Goal: Task Accomplishment & Management: Complete application form

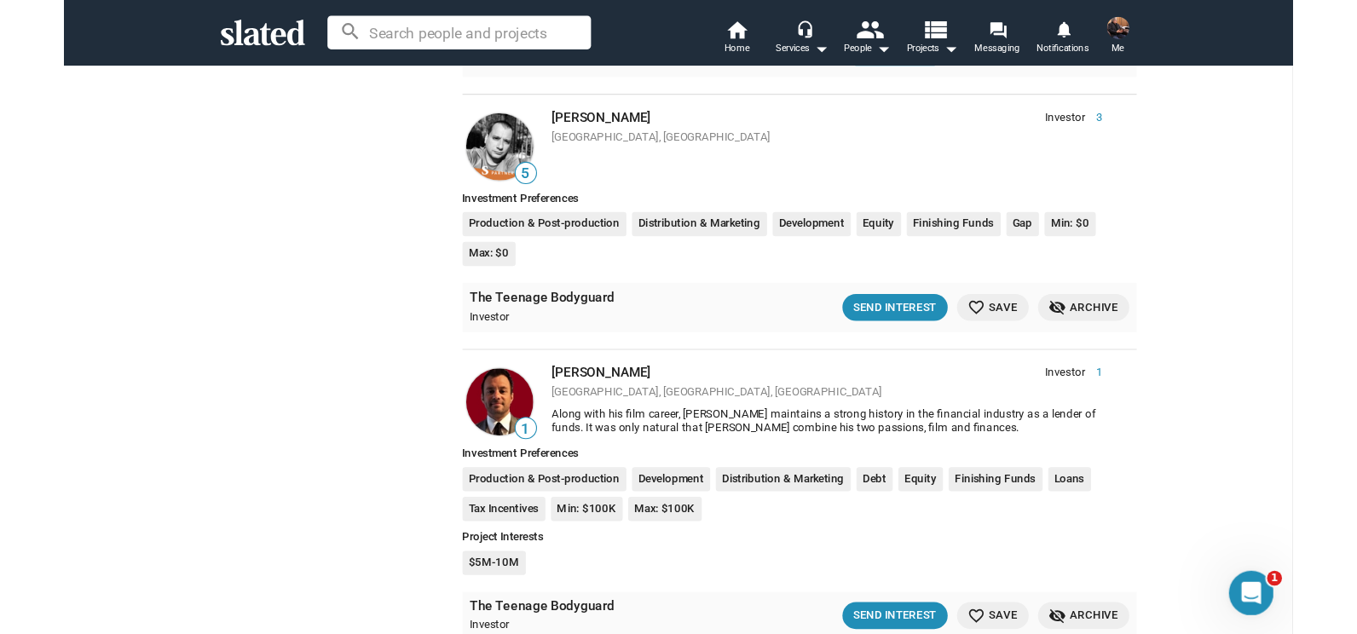
scroll to position [737, 0]
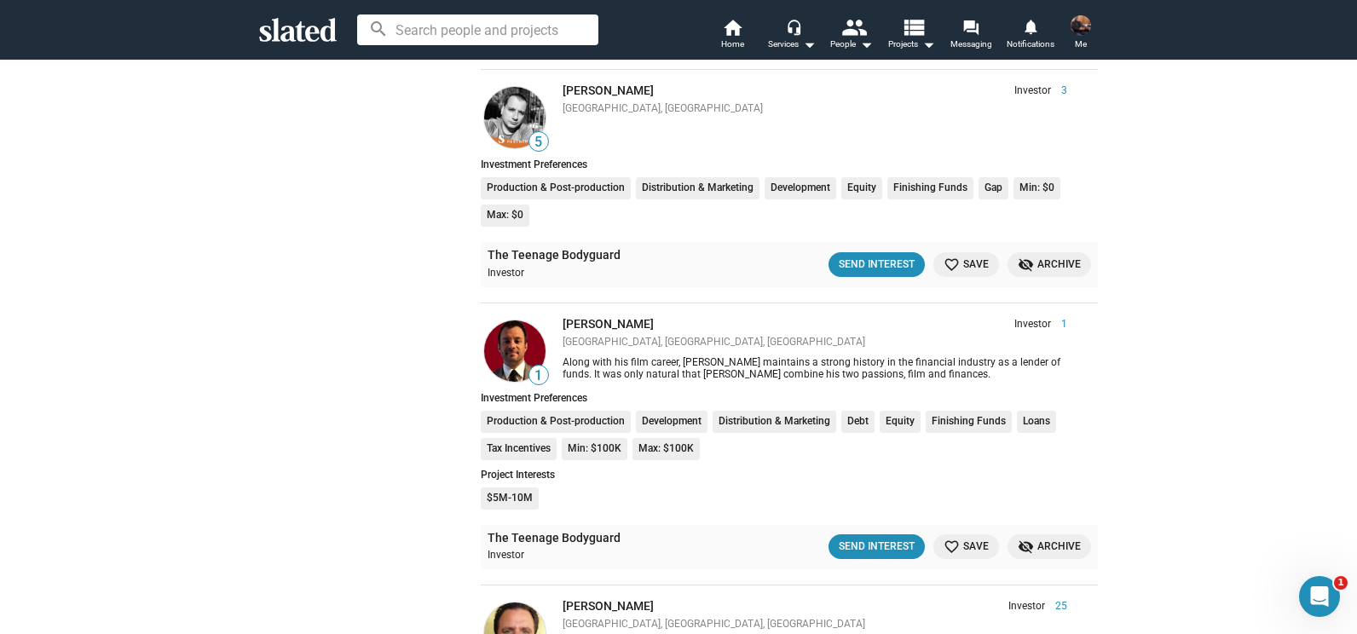
click at [1084, 32] on img at bounding box center [1081, 25] width 20 height 20
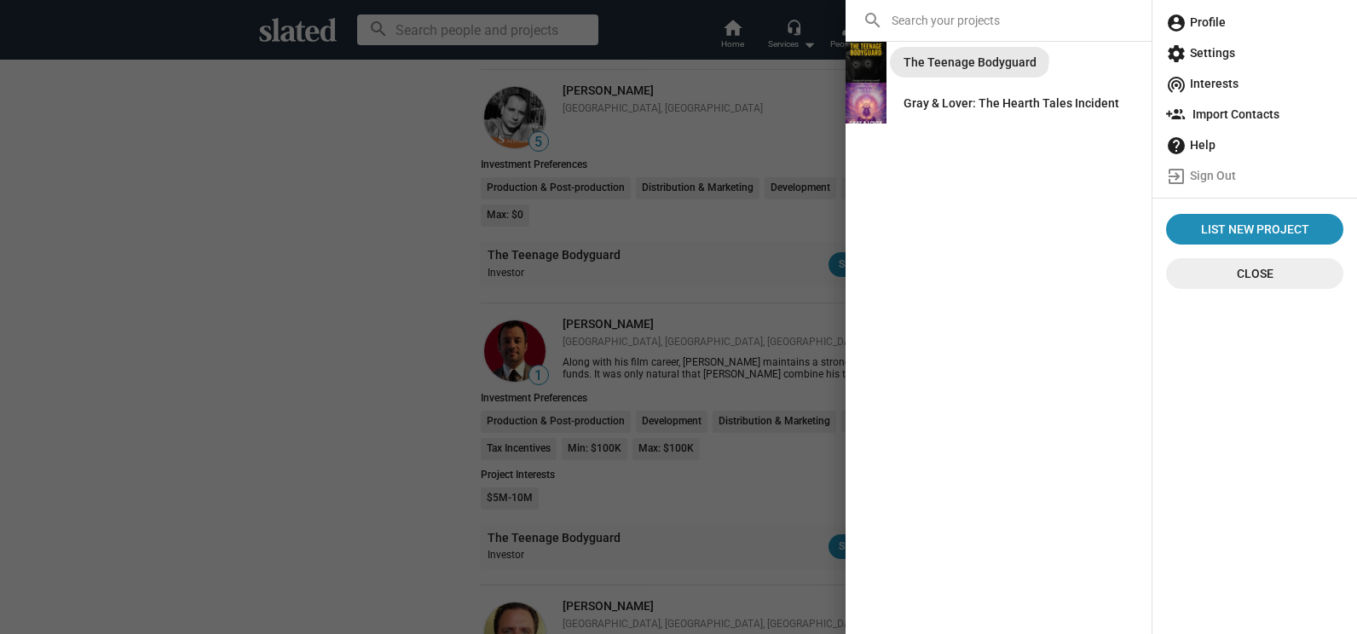
click at [958, 55] on div "The Teenage Bodyguard" at bounding box center [970, 62] width 133 height 31
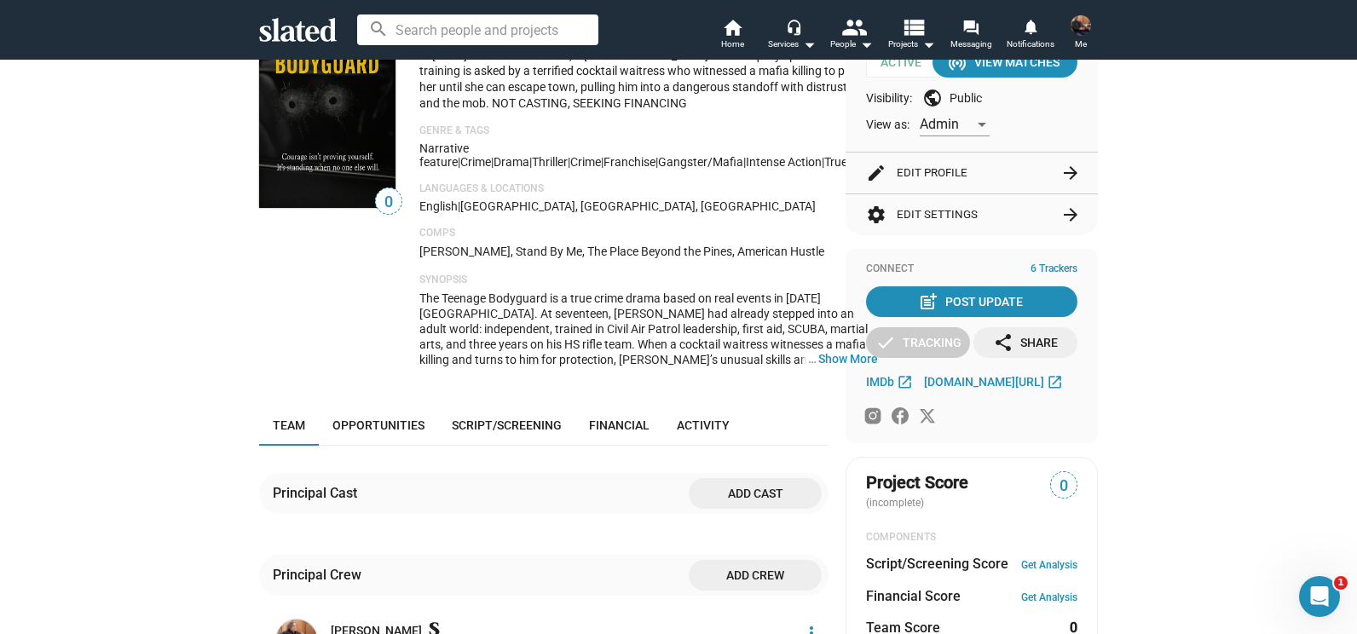
scroll to position [28, 0]
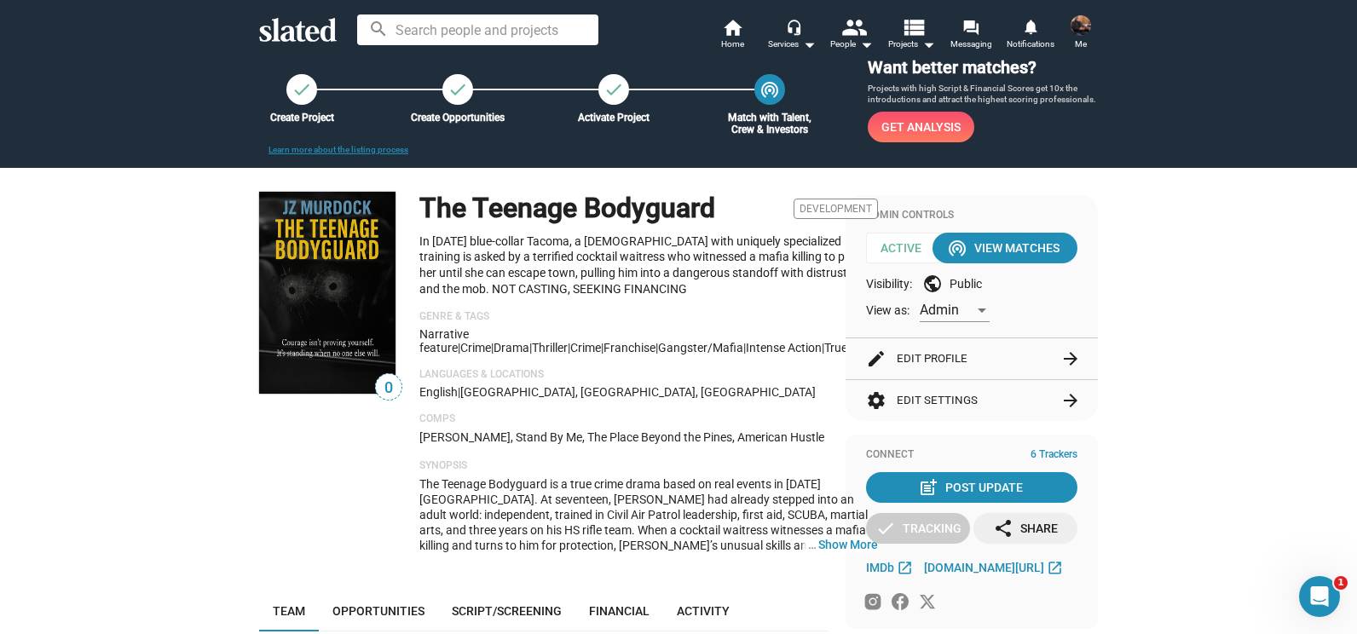
click at [1017, 353] on button "edit Edit Profile arrow_forward" at bounding box center [971, 359] width 211 height 41
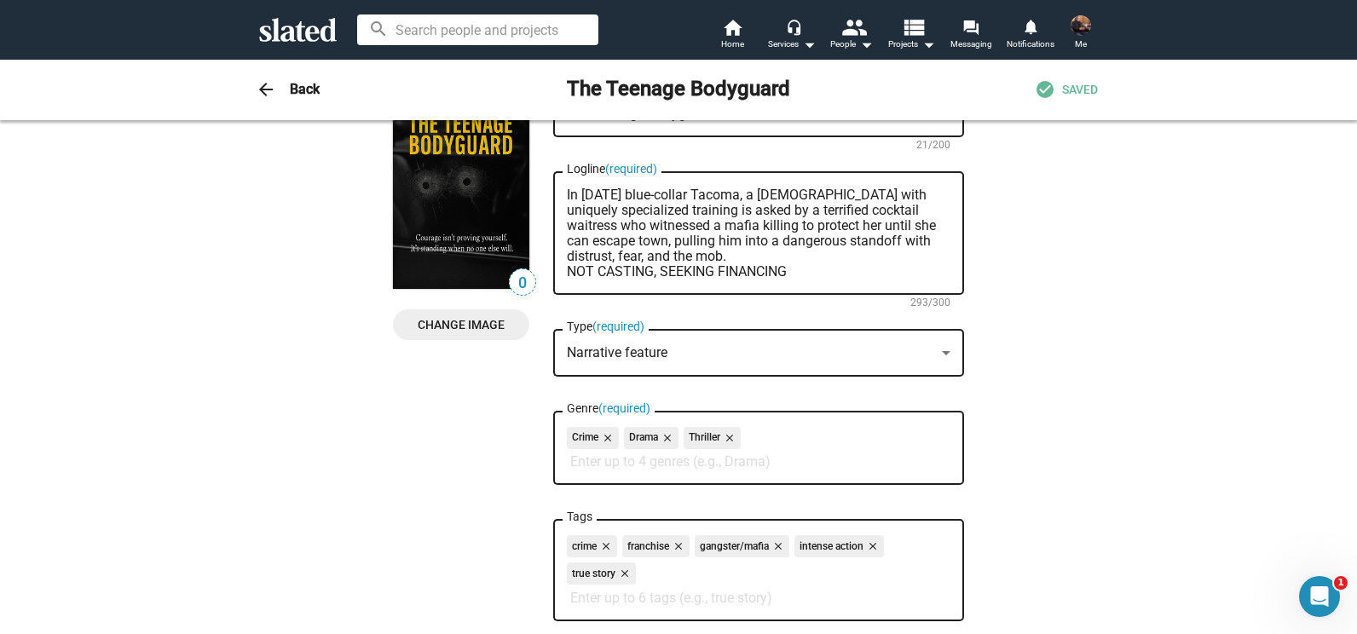
scroll to position [0, 0]
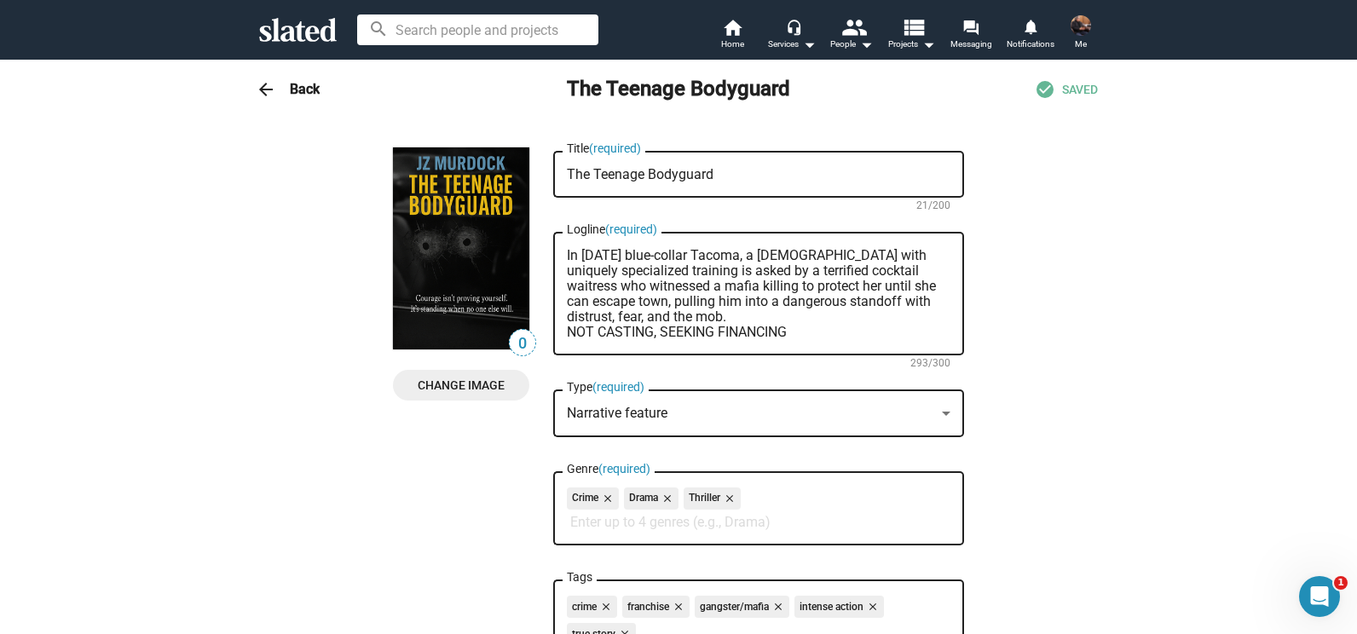
click at [298, 89] on h3 "Back" at bounding box center [305, 89] width 30 height 18
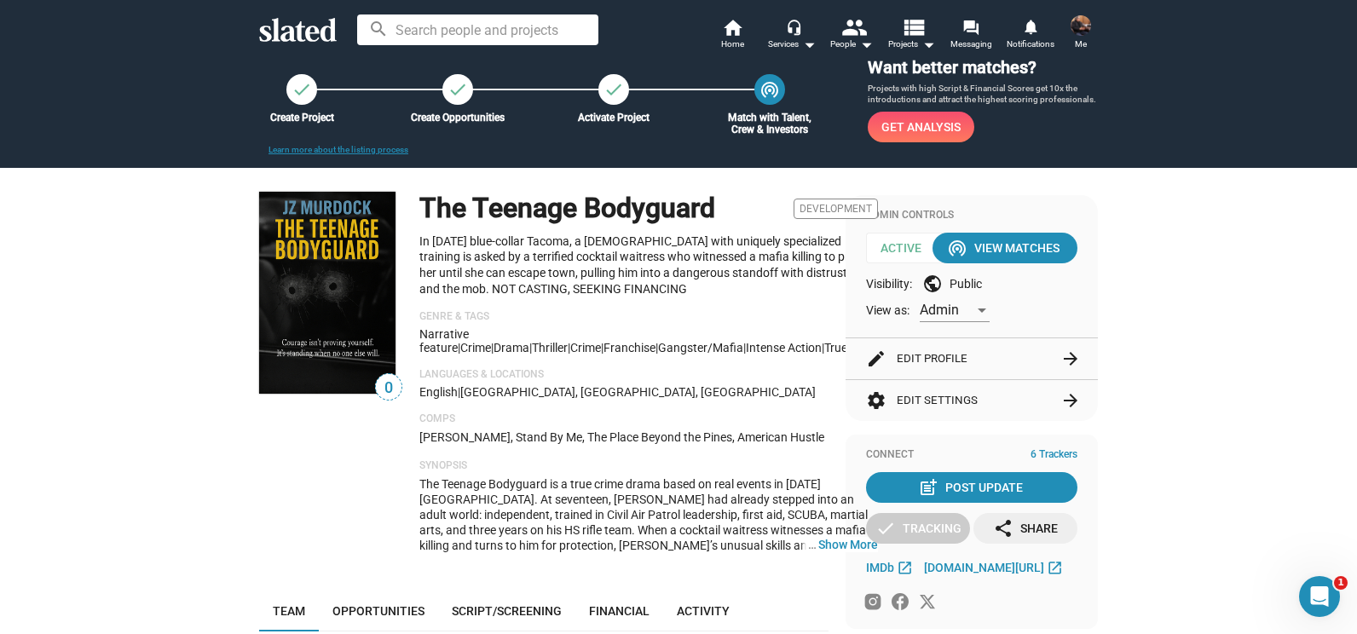
click at [940, 397] on button "settings Edit Settings arrow_forward" at bounding box center [971, 400] width 211 height 41
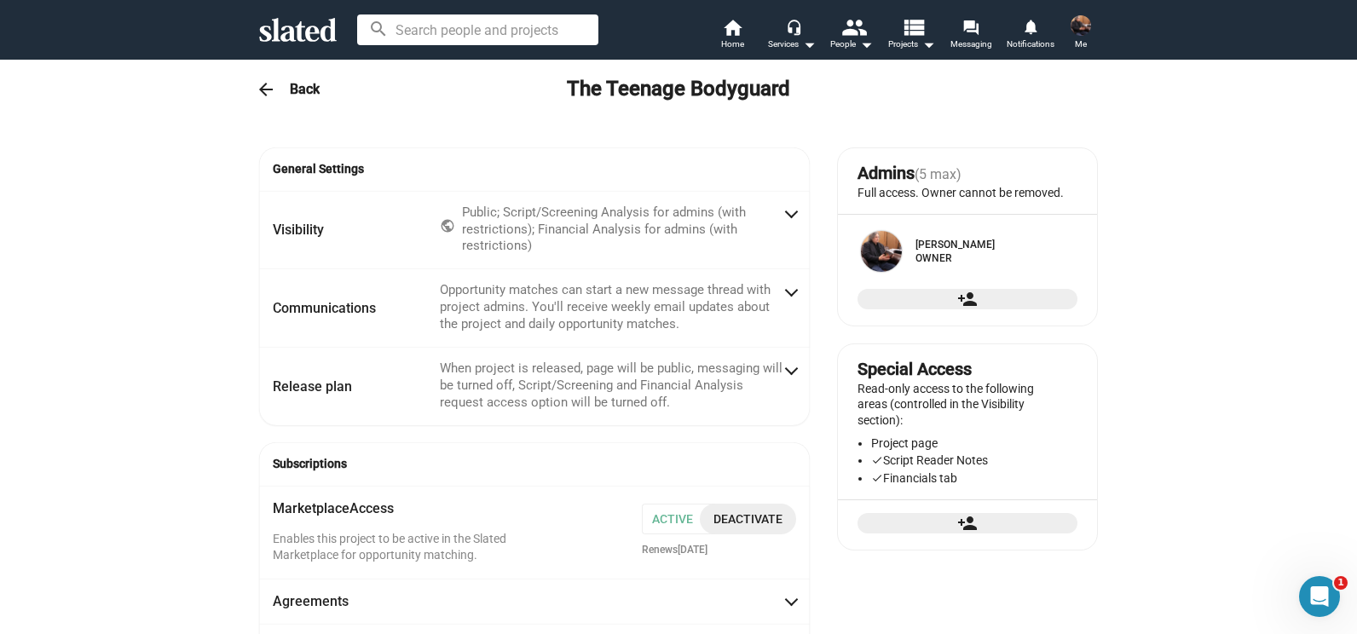
radio input "false"
radio input "true"
click at [305, 89] on h3 "Back" at bounding box center [305, 89] width 30 height 18
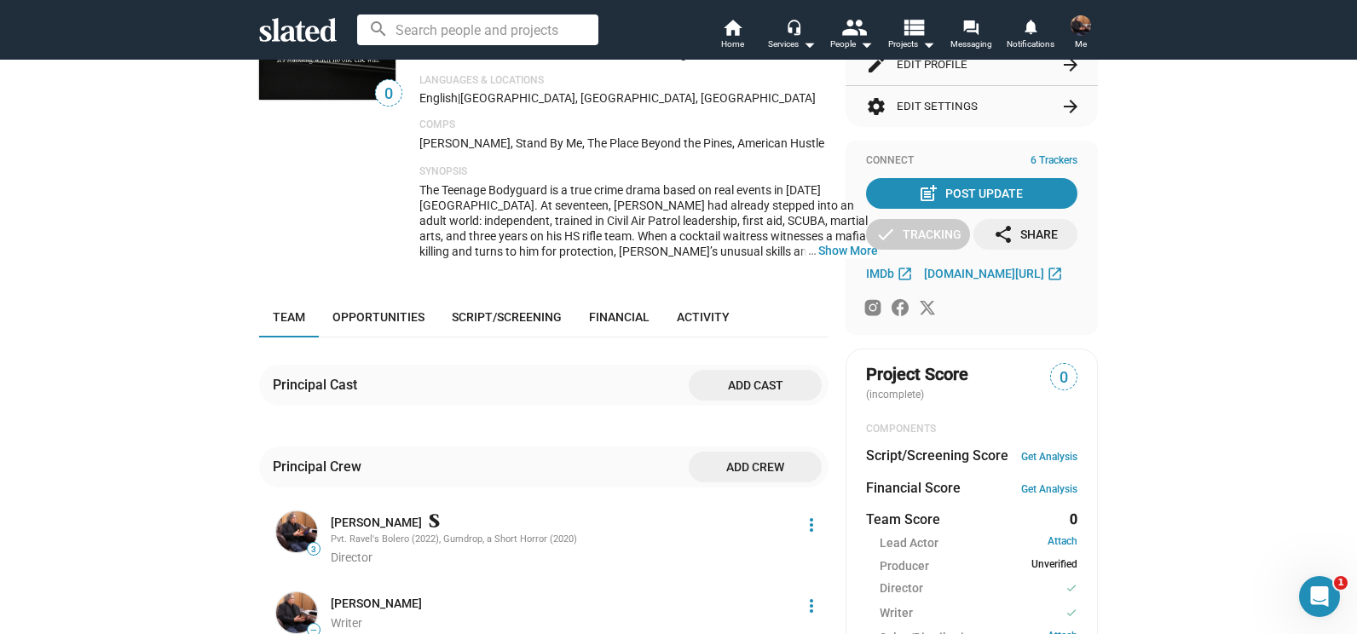
scroll to position [326, 0]
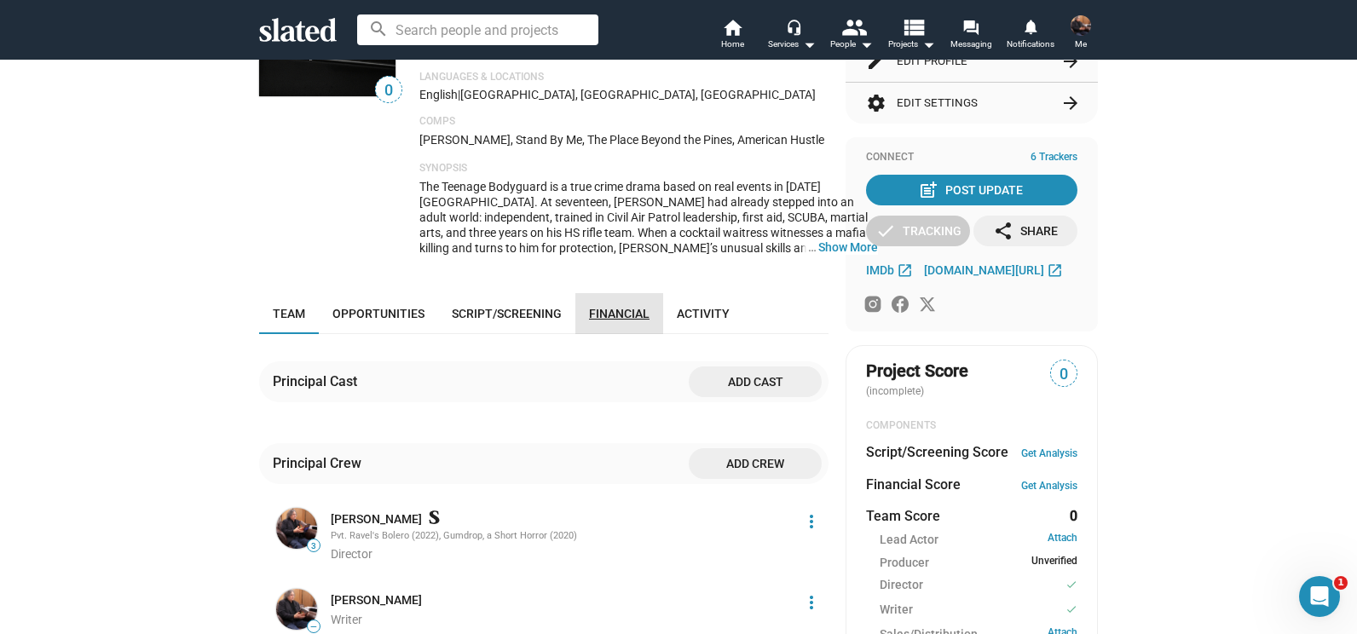
click at [607, 318] on span "Financial" at bounding box center [619, 314] width 61 height 14
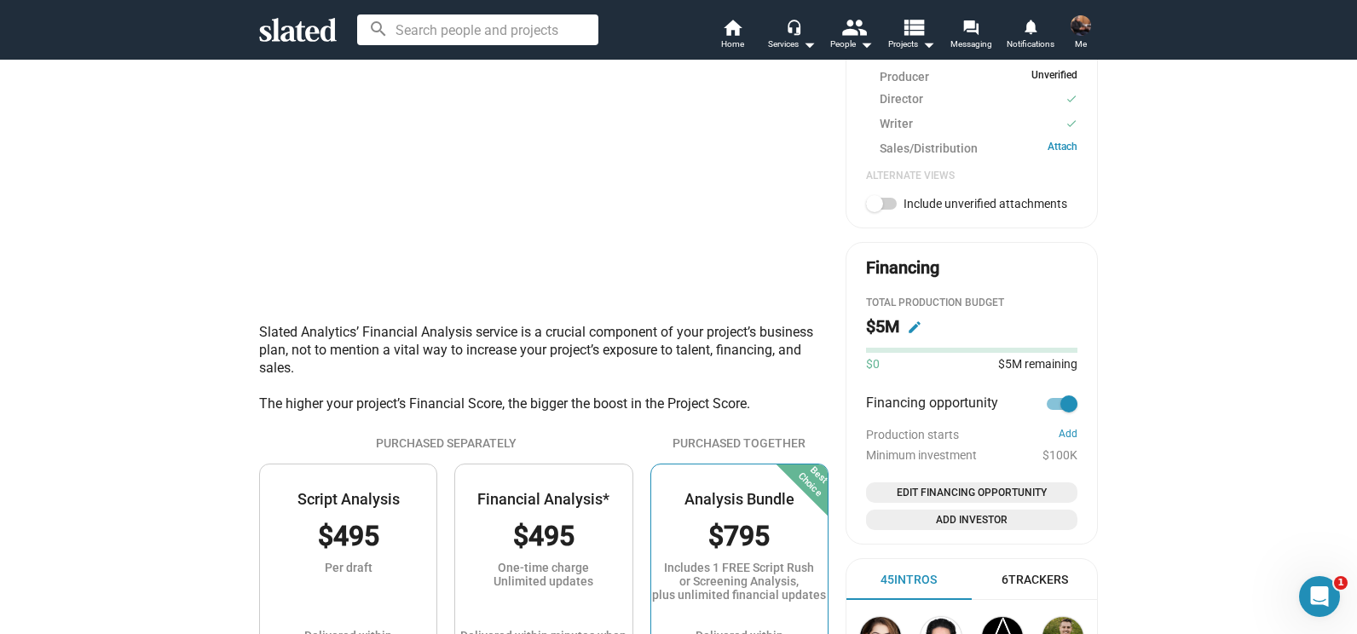
scroll to position [819, 0]
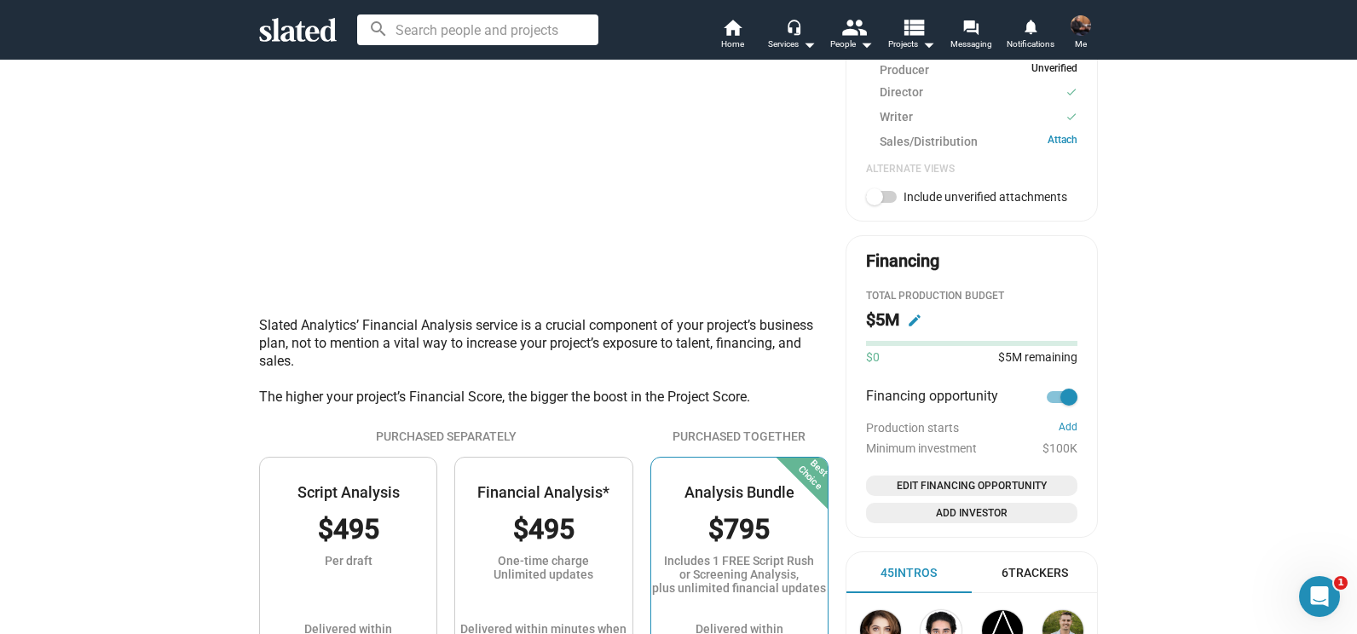
click at [907, 325] on mat-icon "edit" at bounding box center [914, 320] width 15 height 15
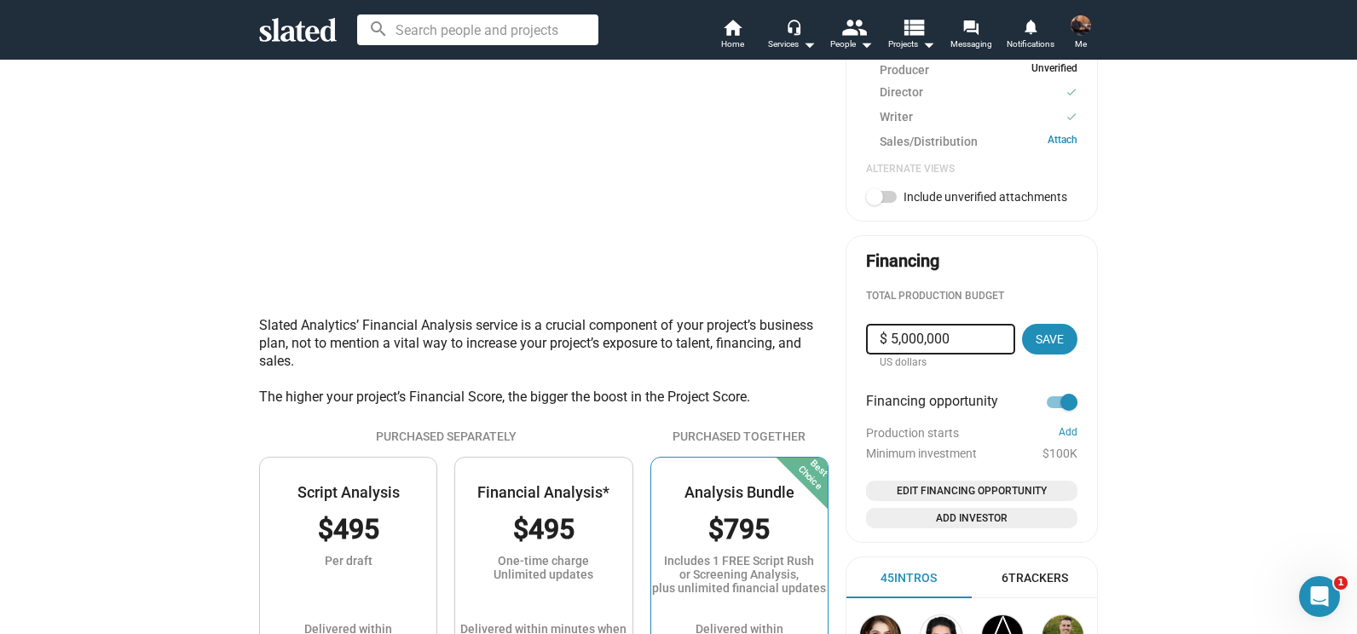
click at [1050, 453] on div "Minimum investment $100K" at bounding box center [971, 454] width 211 height 14
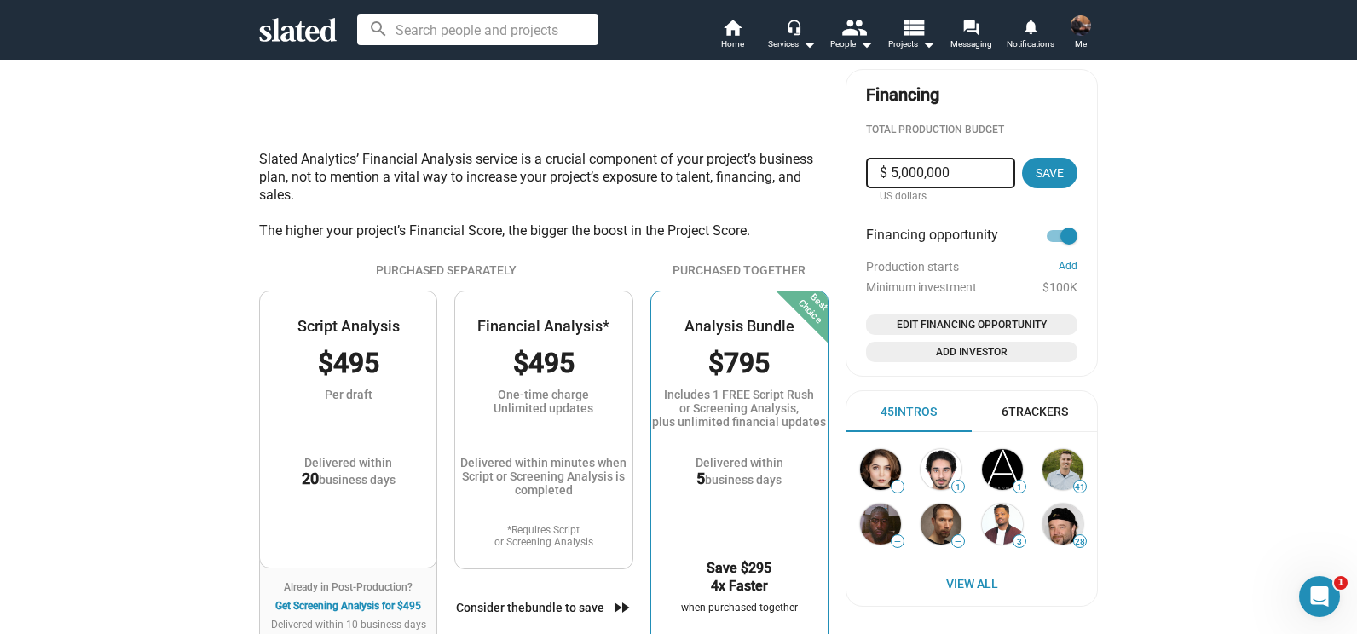
scroll to position [989, 0]
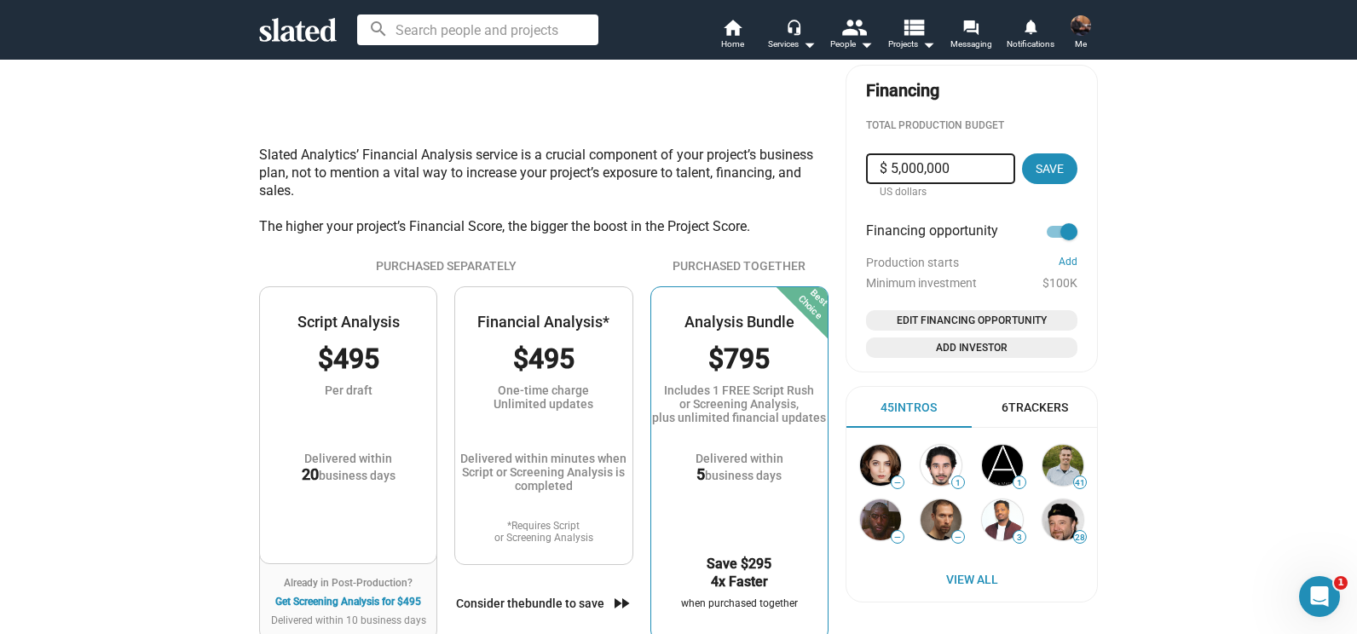
click at [1076, 22] on img at bounding box center [1081, 25] width 20 height 20
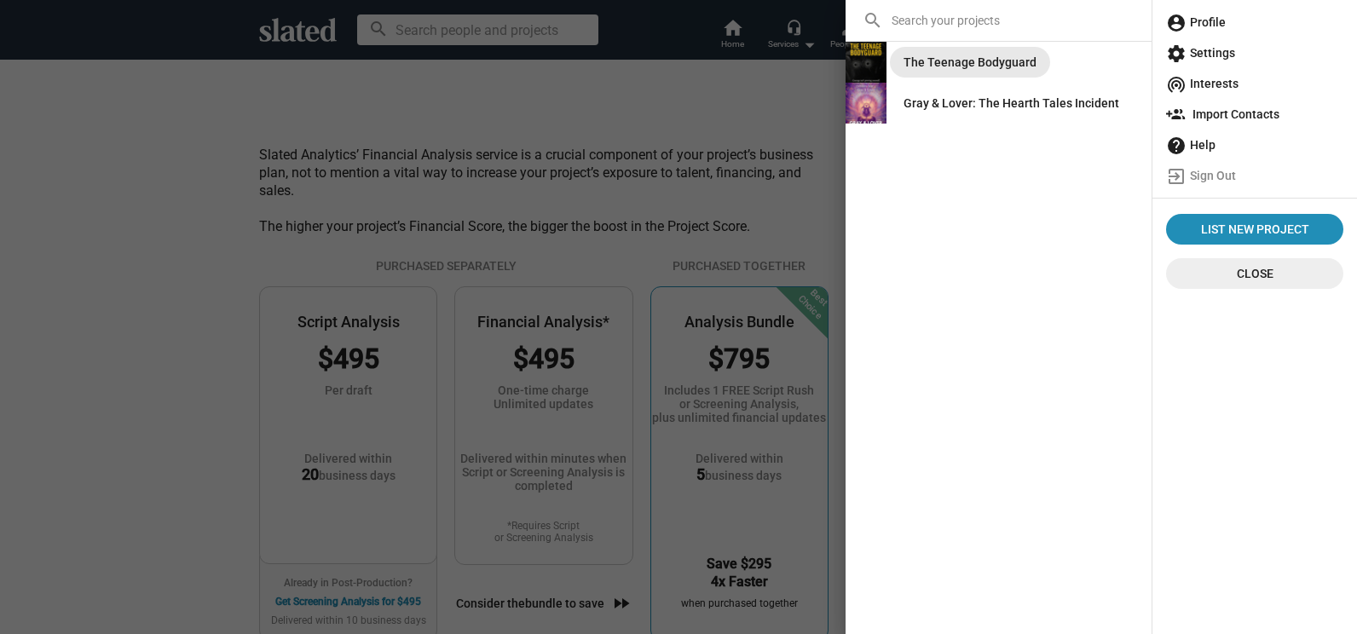
click at [981, 55] on div "The Teenage Bodyguard" at bounding box center [970, 62] width 133 height 31
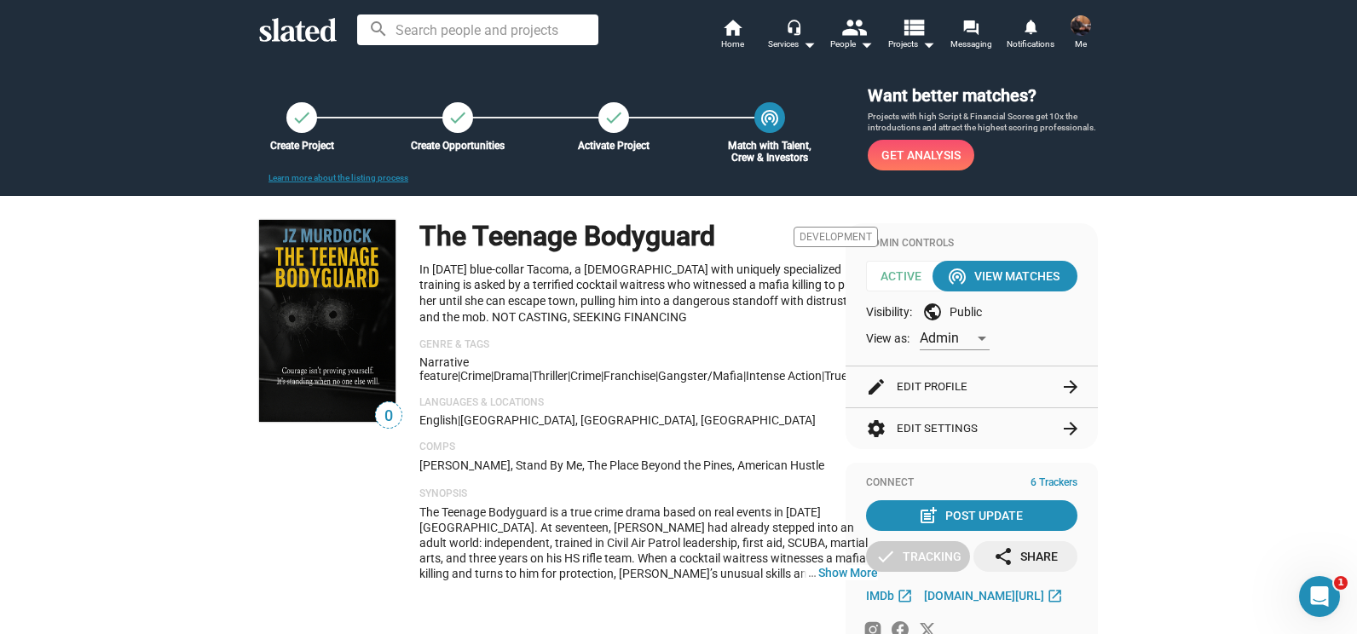
click at [1077, 31] on img at bounding box center [1081, 25] width 20 height 20
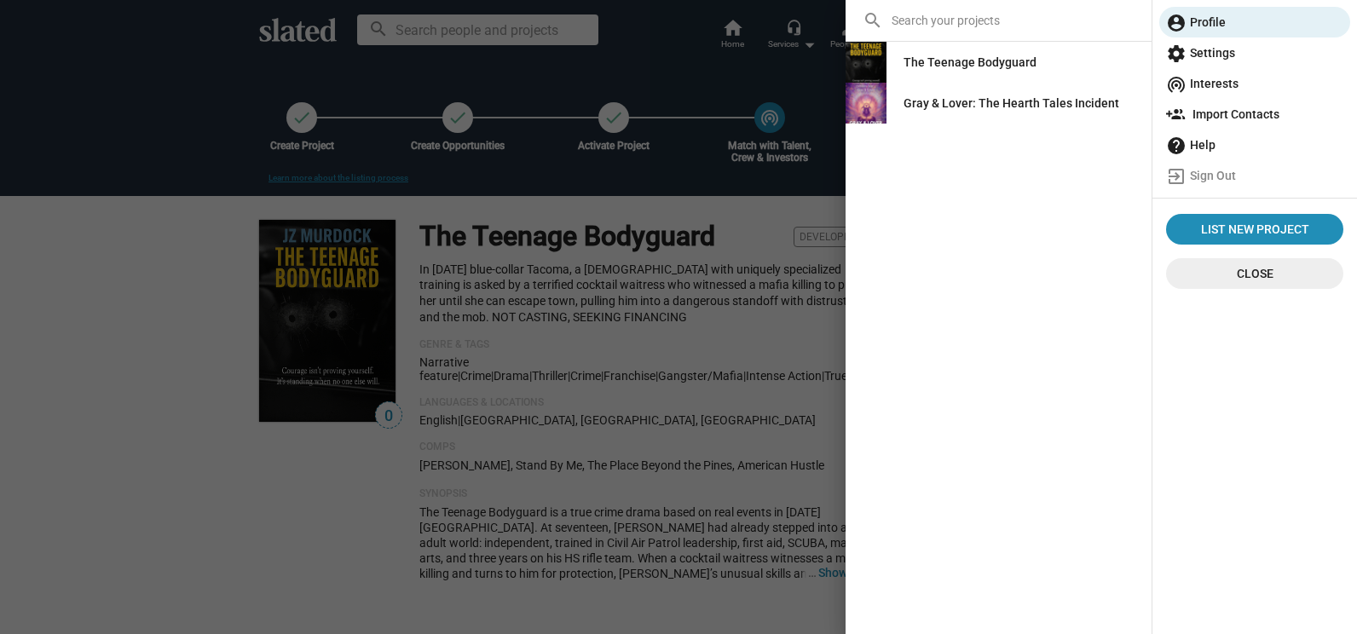
click at [622, 396] on div at bounding box center [678, 317] width 1357 height 634
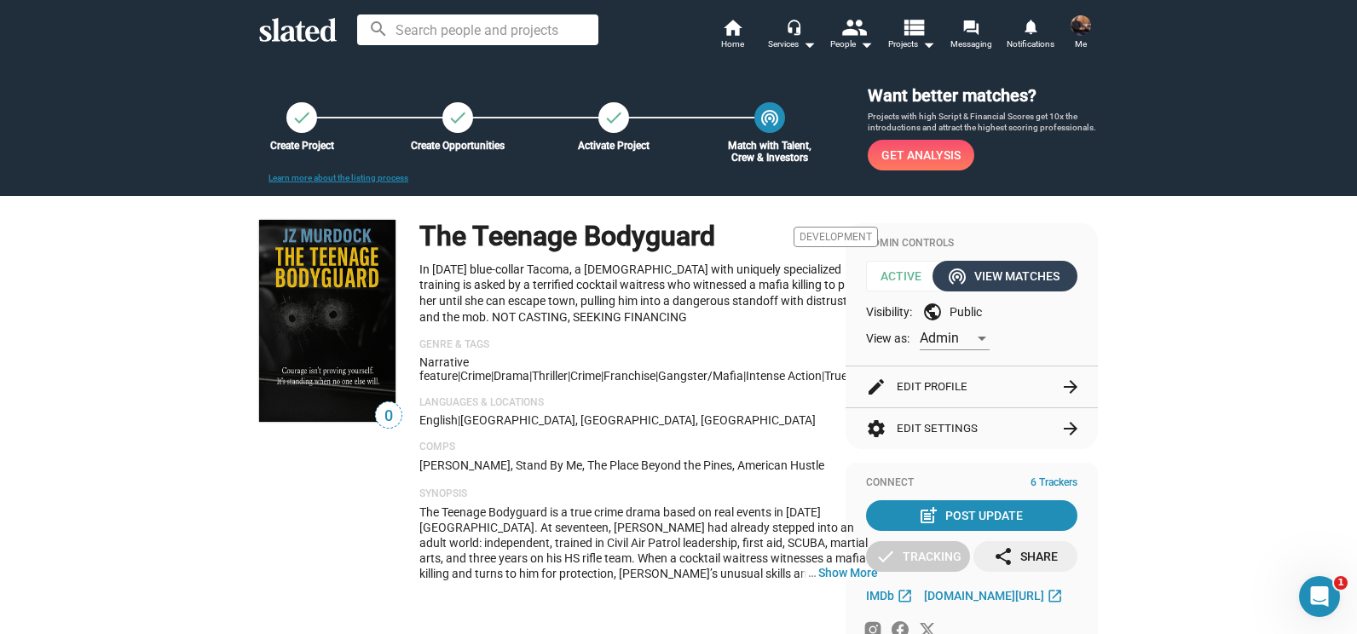
click at [999, 281] on div "wifi_tethering View Matches" at bounding box center [1005, 276] width 109 height 31
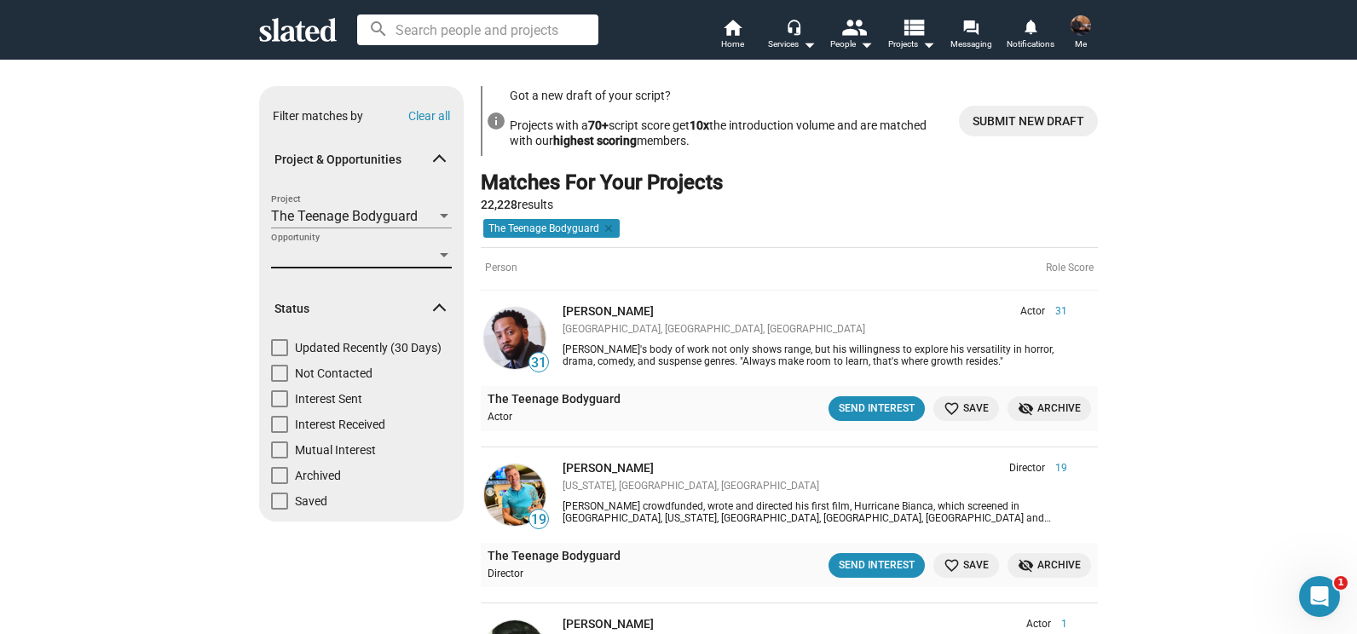
click at [350, 253] on span "Opportunity" at bounding box center [353, 255] width 165 height 18
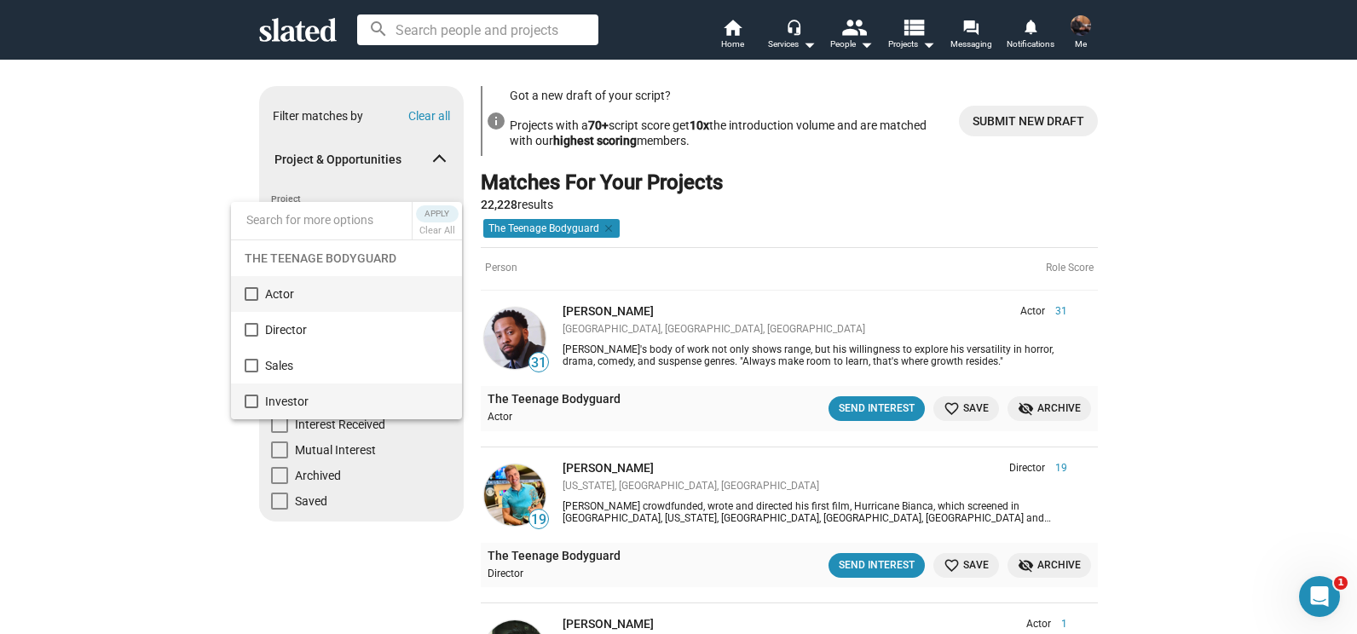
click at [256, 403] on mat-pseudo-checkbox at bounding box center [252, 402] width 14 height 14
click at [428, 217] on span "Apply" at bounding box center [437, 213] width 31 height 17
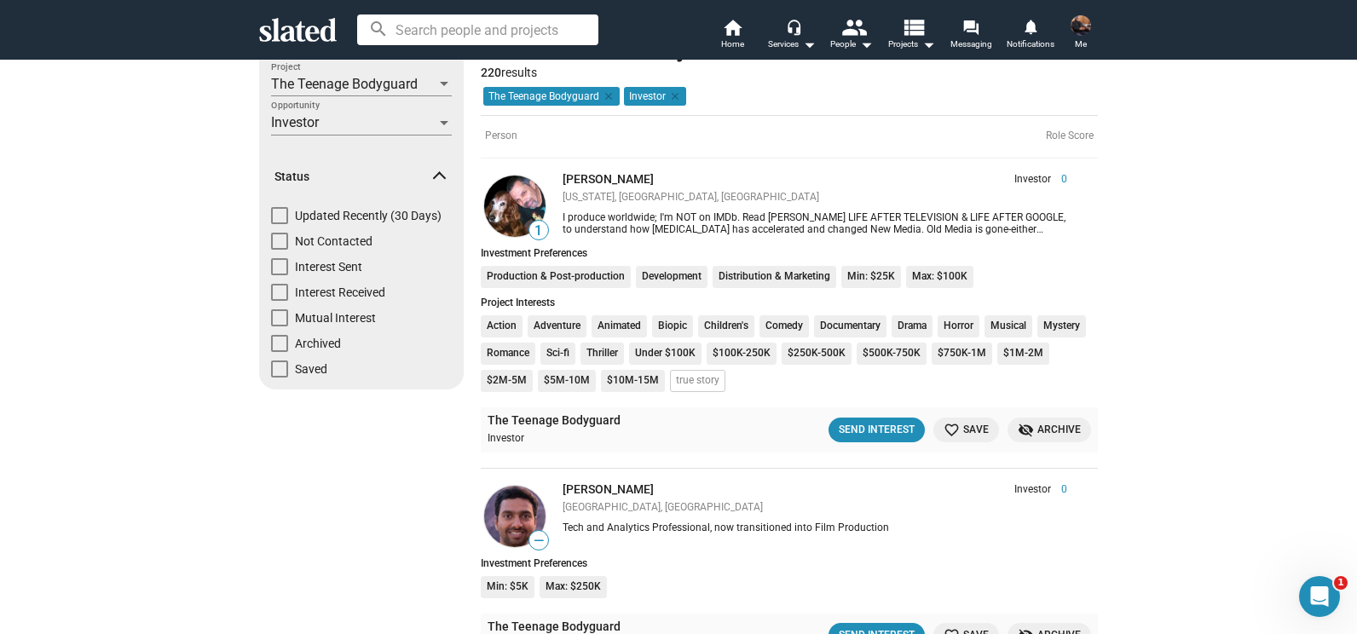
scroll to position [112, 0]
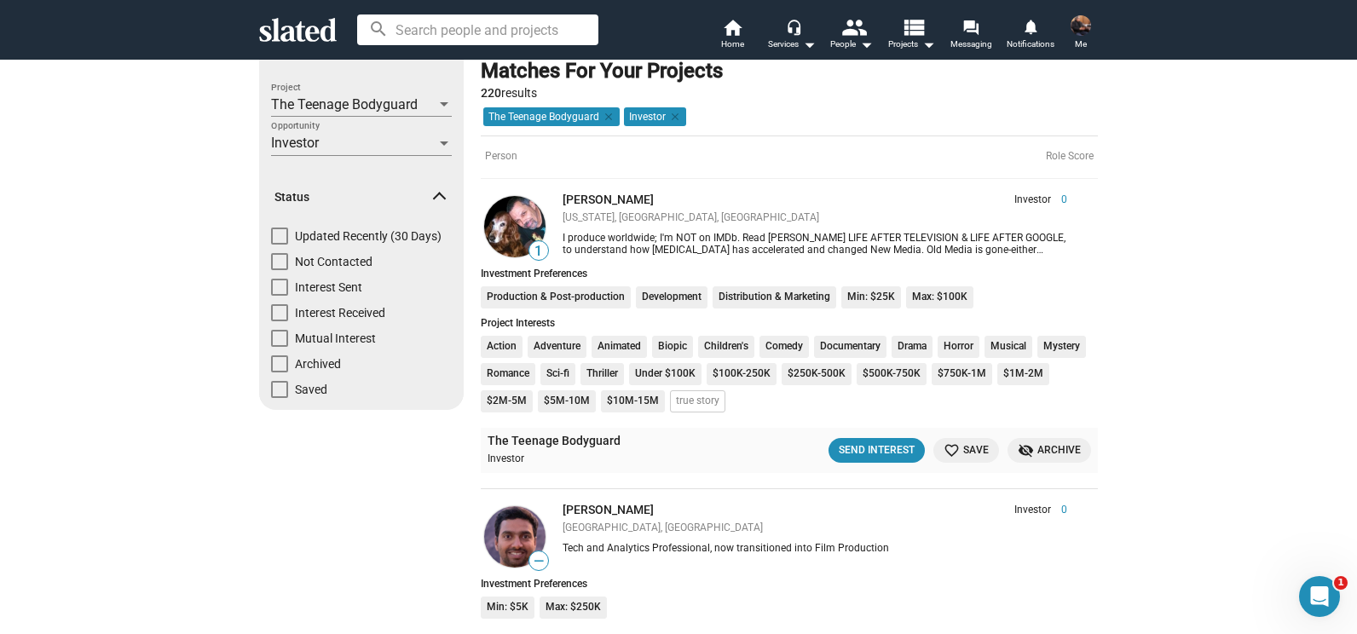
click at [271, 238] on span at bounding box center [279, 236] width 17 height 17
click at [279, 245] on input "Updated Recently (30 Days)" at bounding box center [279, 245] width 1 height 1
checkbox input "true"
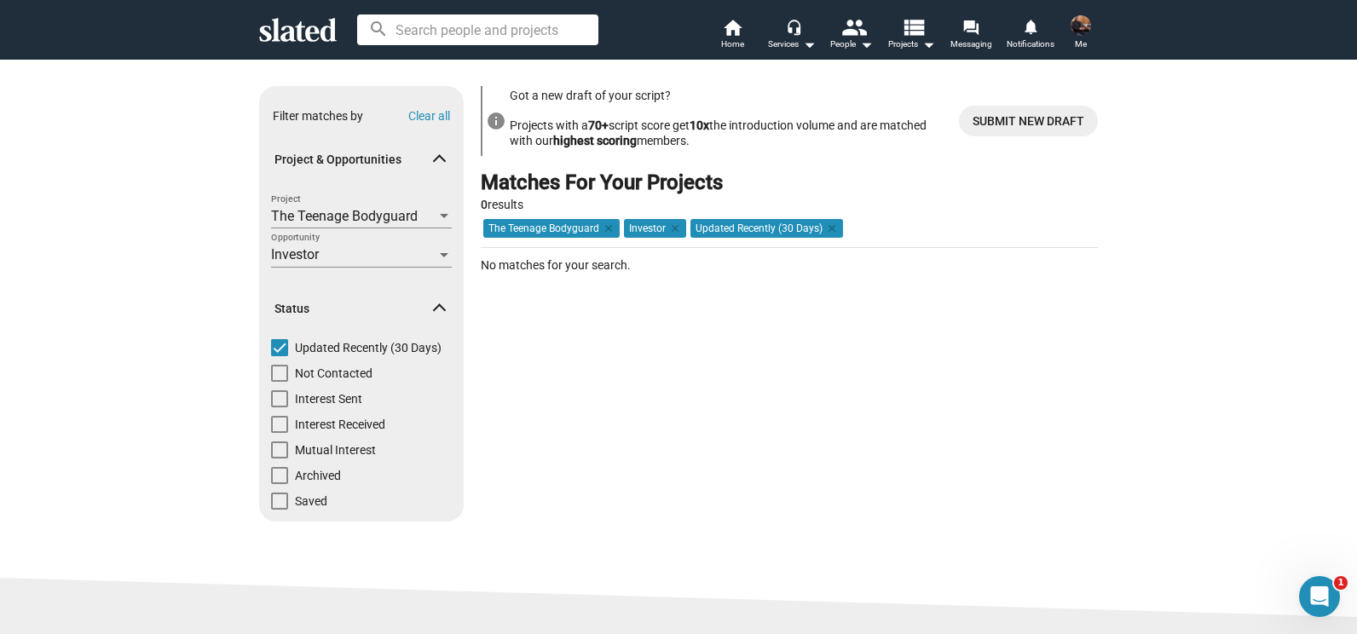
click at [275, 341] on span at bounding box center [279, 347] width 17 height 17
click at [279, 356] on input "Updated Recently (30 Days)" at bounding box center [279, 356] width 1 height 1
checkbox input "false"
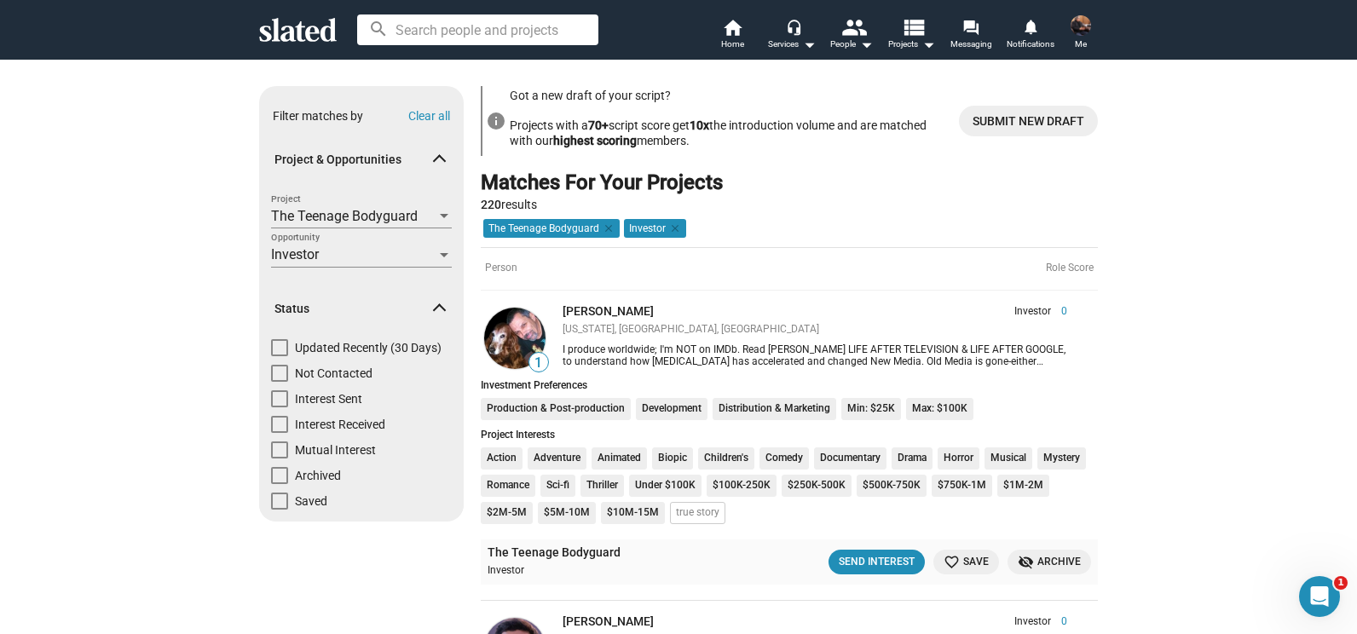
click at [275, 455] on span at bounding box center [279, 450] width 17 height 17
click at [279, 459] on input "Mutual Interest" at bounding box center [279, 459] width 1 height 1
checkbox input "true"
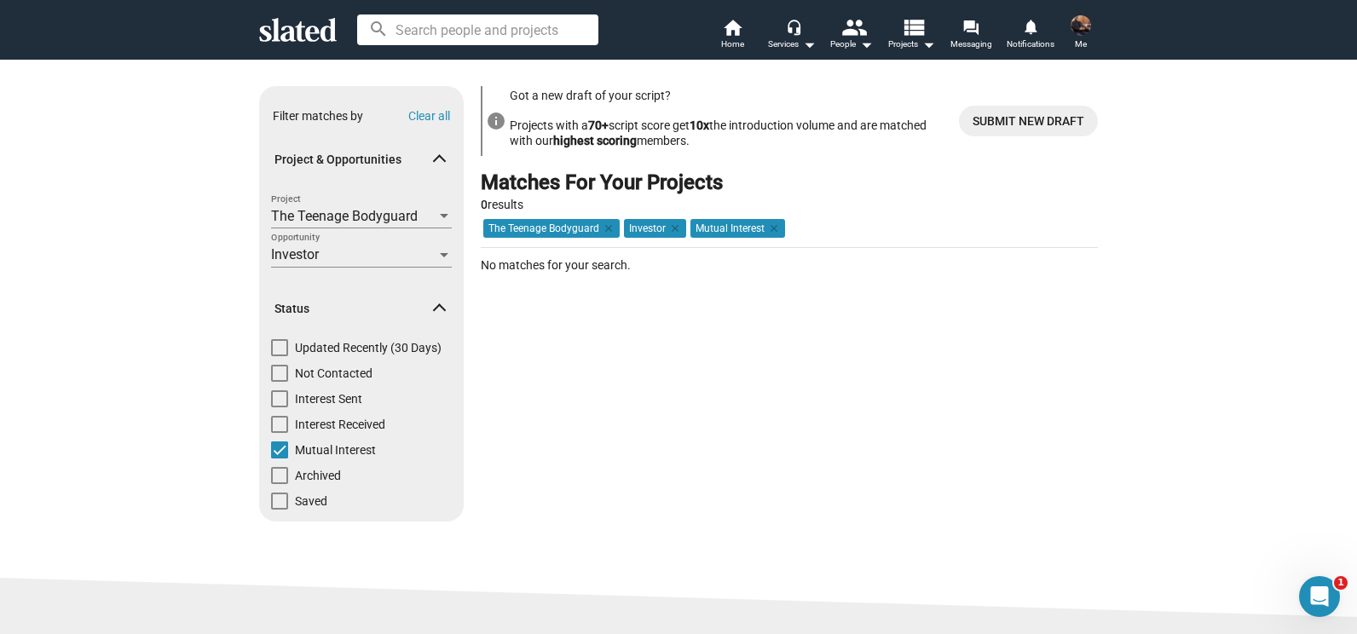
click at [275, 455] on span at bounding box center [279, 450] width 17 height 17
click at [279, 459] on input "Mutual Interest" at bounding box center [279, 459] width 1 height 1
checkbox input "false"
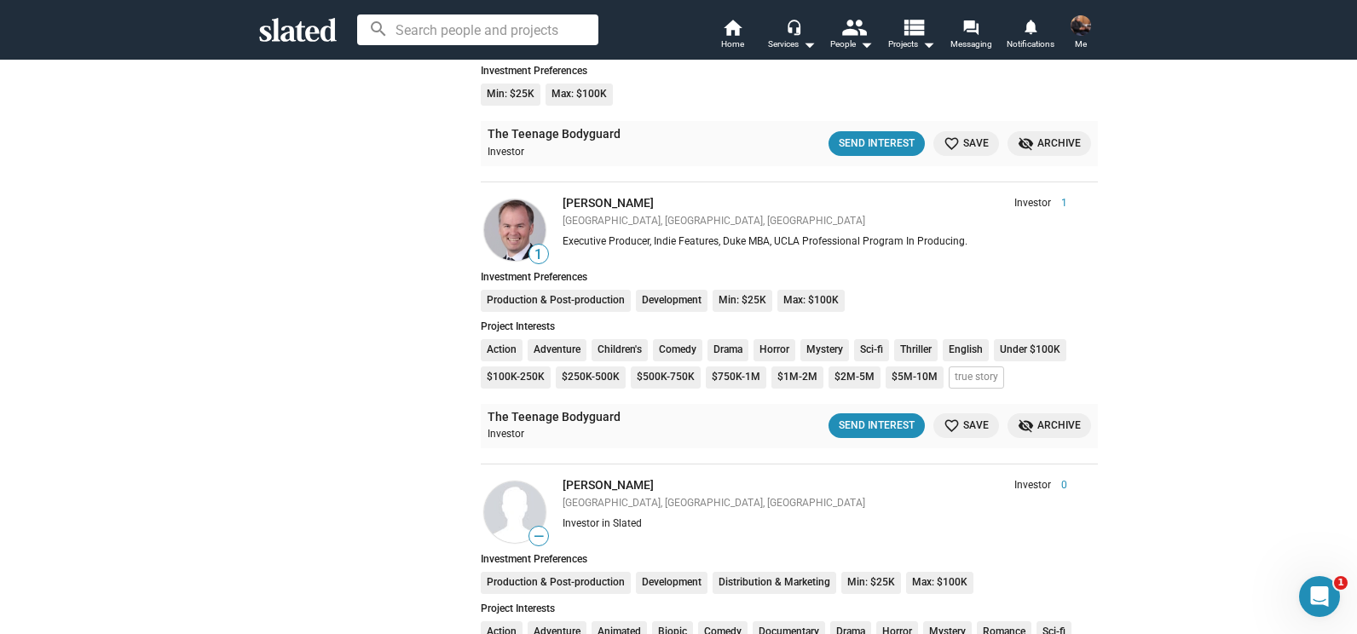
scroll to position [1398, 0]
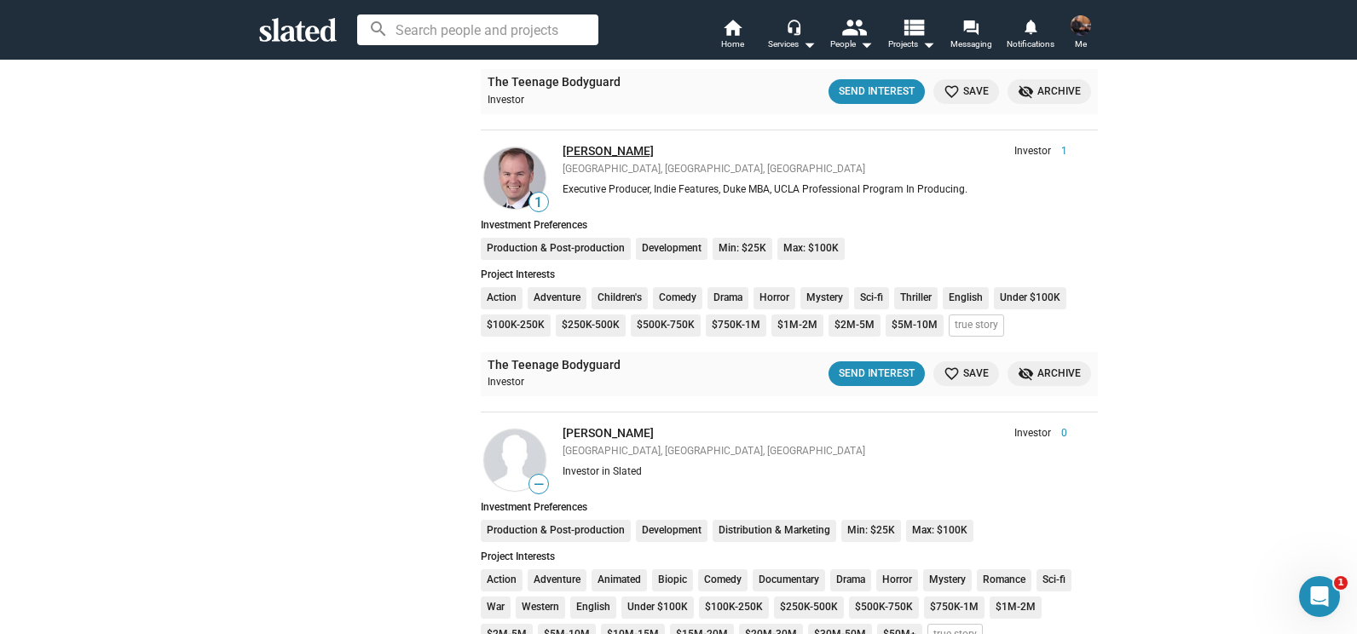
click at [582, 152] on link "Sean Myers" at bounding box center [608, 151] width 91 height 14
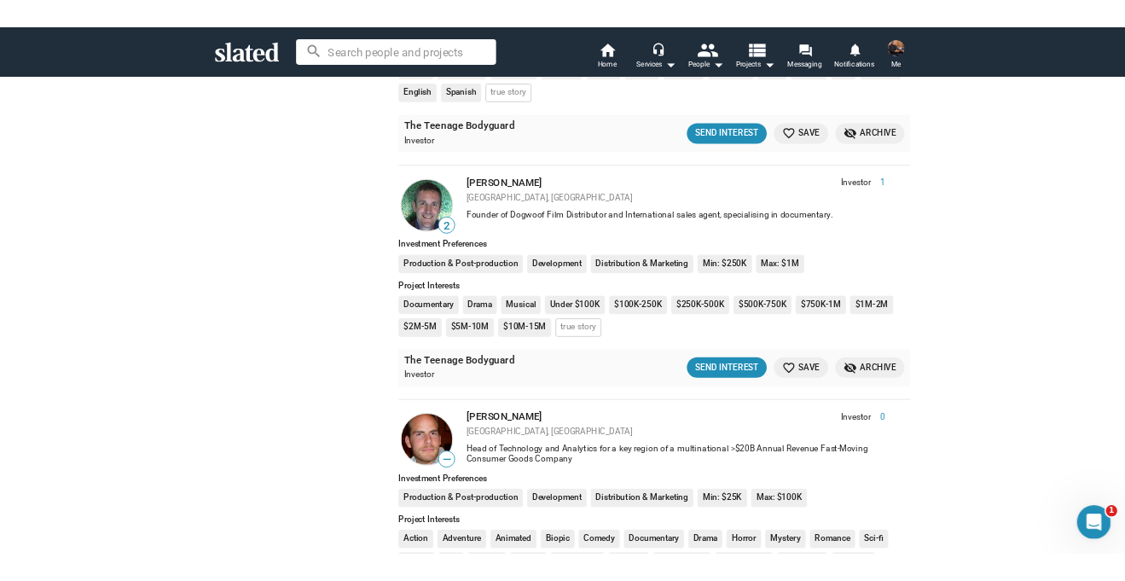
scroll to position [2756, 0]
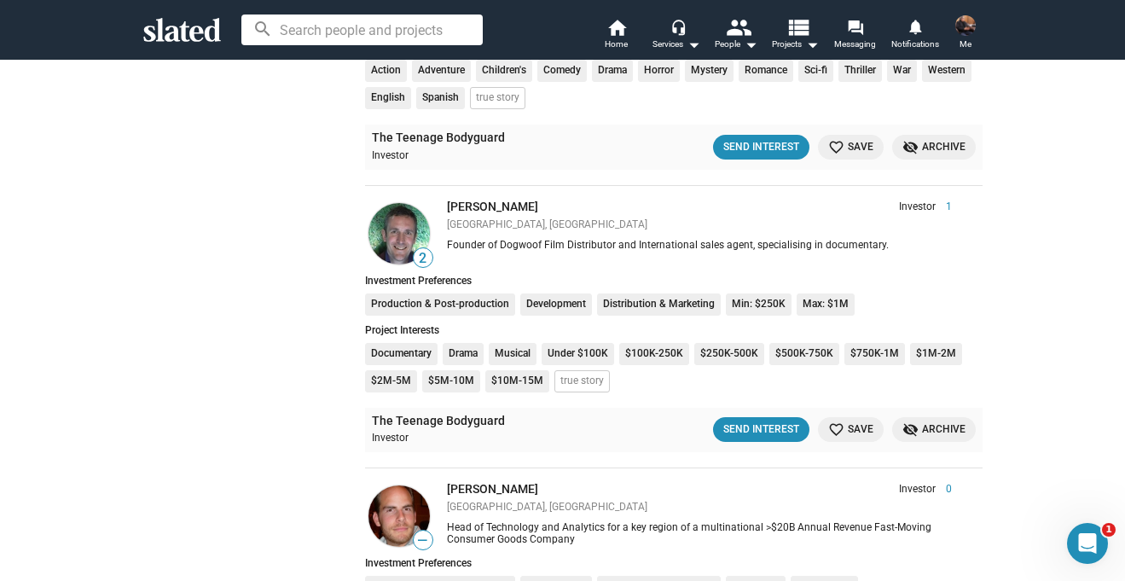
click at [964, 23] on img at bounding box center [965, 25] width 20 height 20
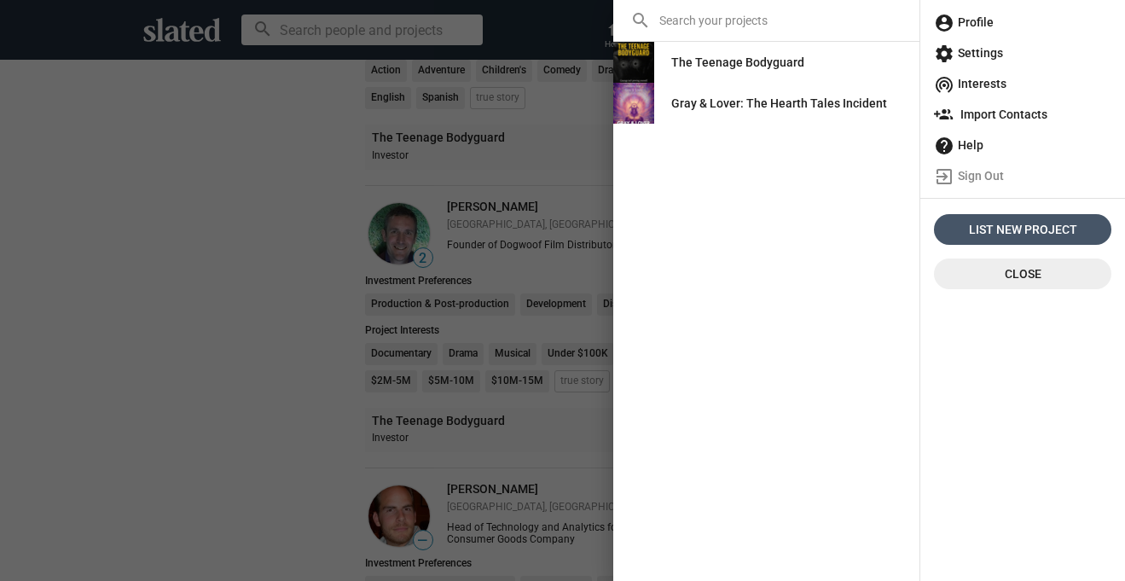
click at [1023, 227] on span "List New Project" at bounding box center [1022, 229] width 164 height 31
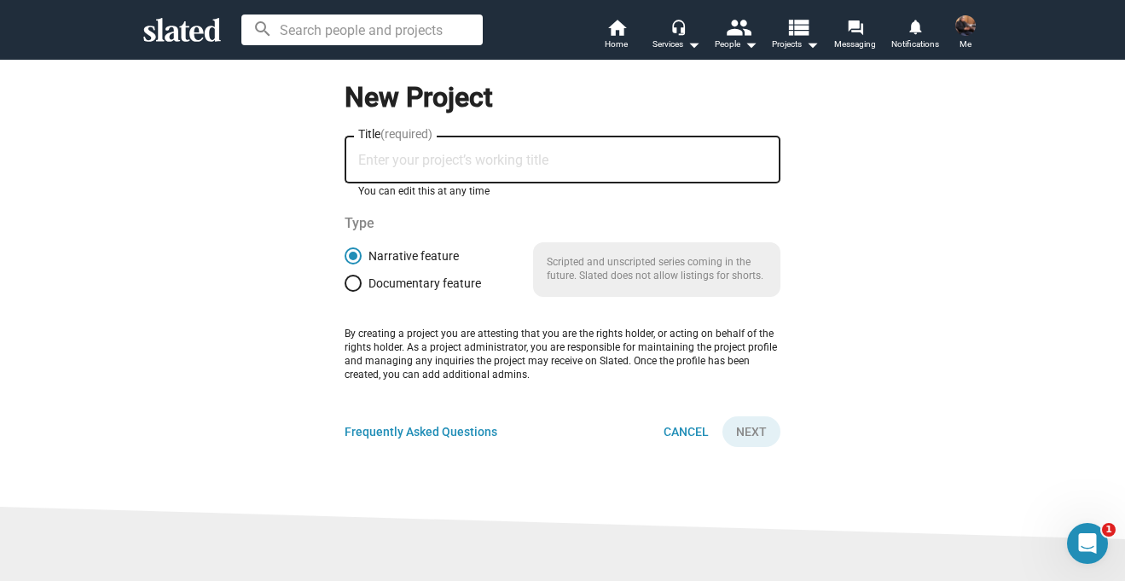
click at [461, 154] on input "Title (required)" at bounding box center [562, 160] width 408 height 15
type input "Pvt. Ravel's Bolero"
click at [344, 284] on span at bounding box center [352, 283] width 17 height 17
click at [344, 284] on input "Documentary feature" at bounding box center [352, 283] width 17 height 17
radio input "true"
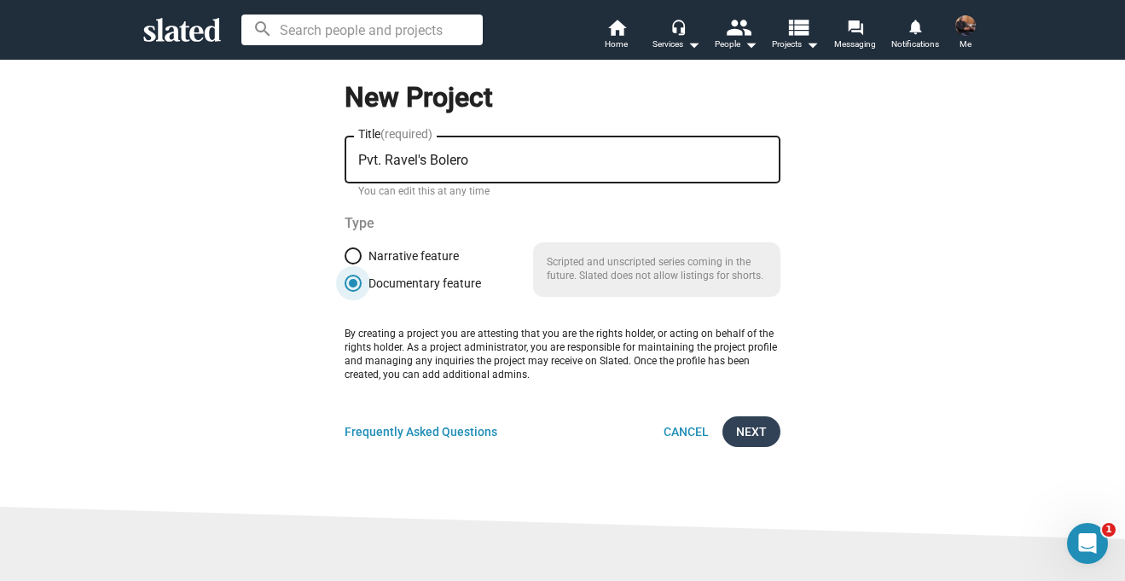
click at [752, 424] on span "Next" at bounding box center [751, 431] width 31 height 31
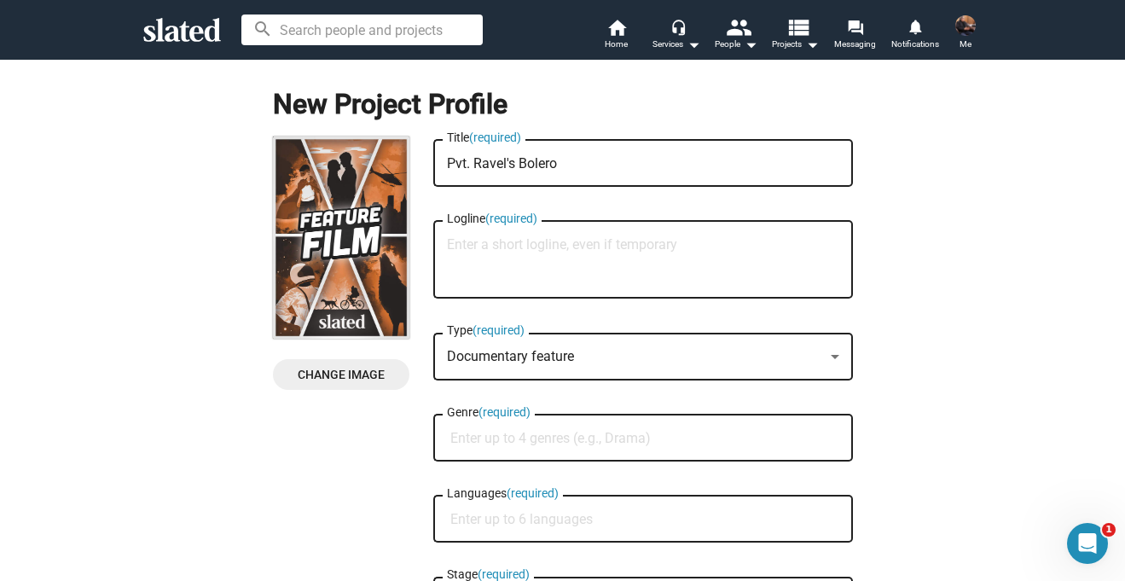
click at [466, 252] on textarea "Logline (required)" at bounding box center [643, 260] width 392 height 46
paste textarea "Short documentary (28 min) — a poetic anti-war reflection on creation and loss …"
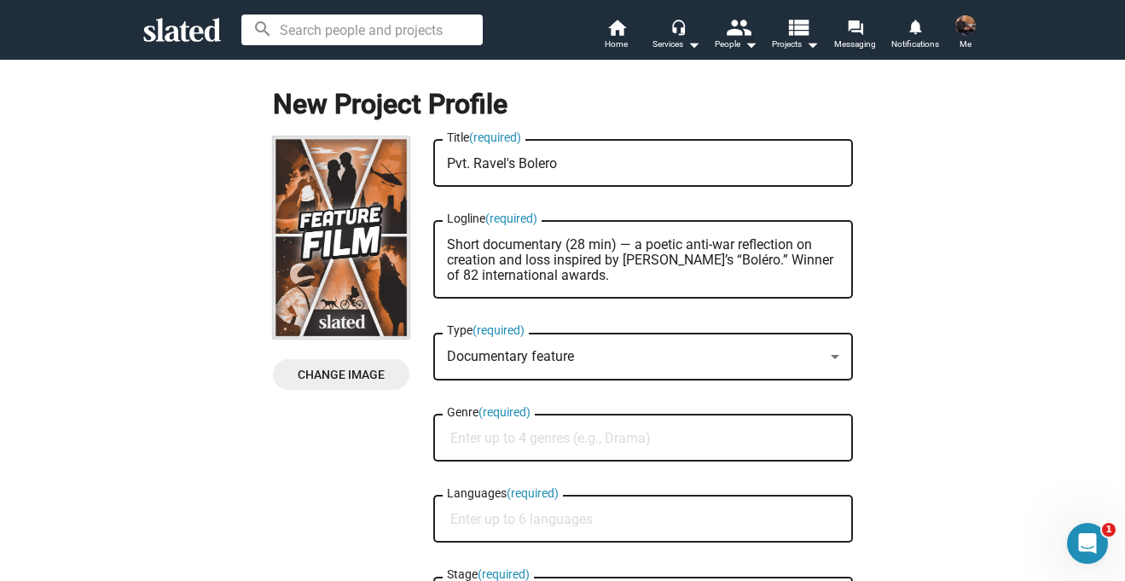
click at [832, 357] on div at bounding box center [834, 357] width 15 height 14
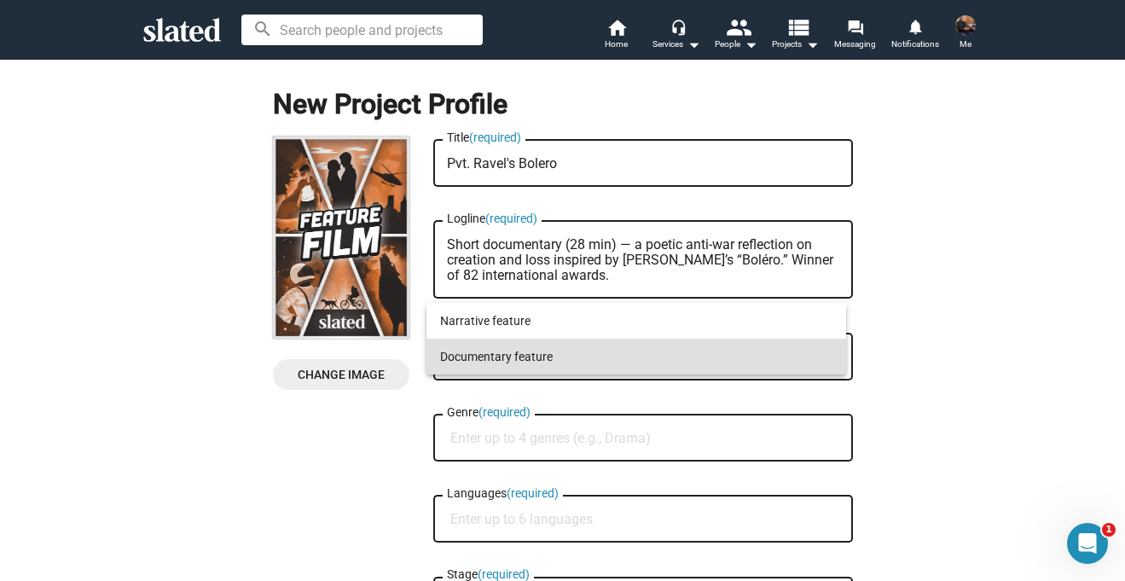
click at [906, 349] on div at bounding box center [562, 290] width 1125 height 581
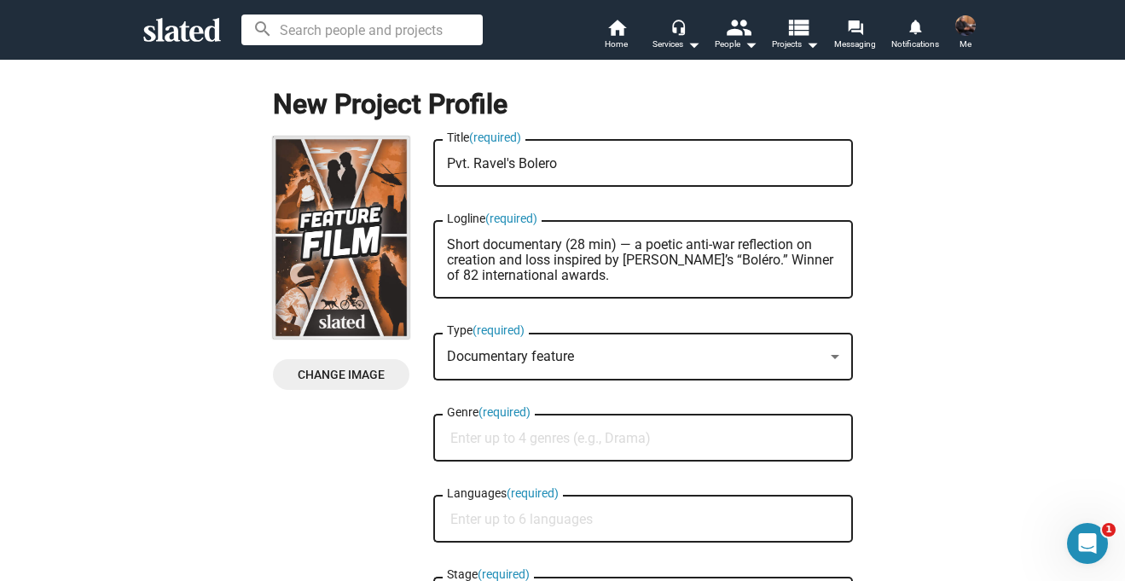
click at [714, 446] on input "Genre (required)" at bounding box center [646, 438] width 392 height 15
click at [499, 258] on textarea "Short documentary (28 min) — a poetic anti-war reflection on creation and loss …" at bounding box center [643, 260] width 392 height 46
paste textarea "n anti-war filmic poem inspired by Maurice Ravel’s “Boléro.” Winner of 82 inter…"
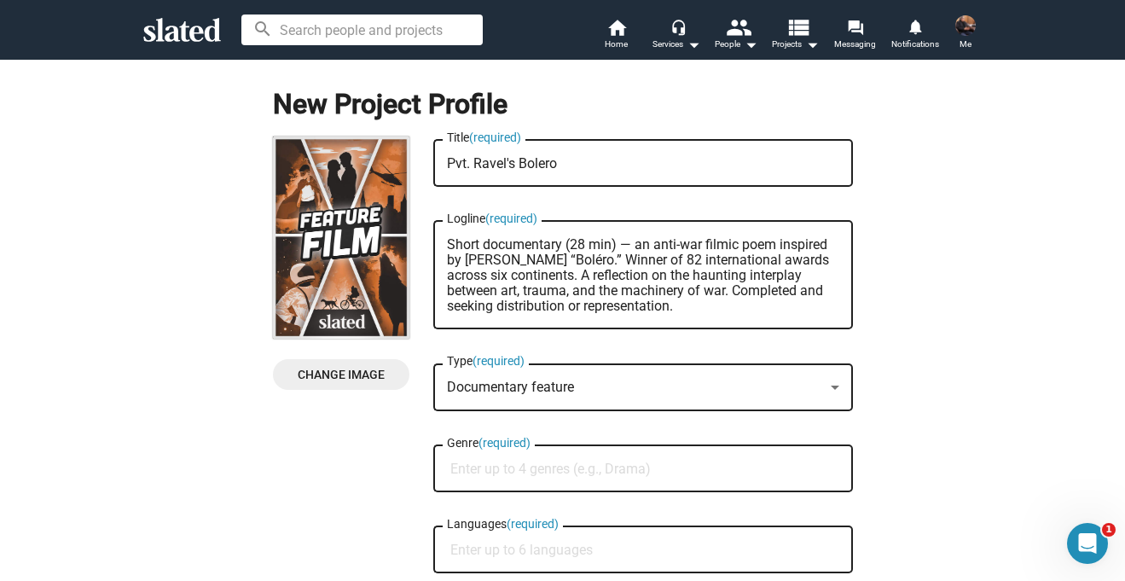
click at [723, 296] on textarea "Short documentary (28 min) — an anti-war filmic poem inspired by Maurice Ravel’…" at bounding box center [643, 275] width 392 height 77
type textarea "Short documentary (28 min) — an anti-war filmic poem inspired by Maurice Ravel’…"
click at [314, 373] on span "Change Image" at bounding box center [340, 374] width 109 height 31
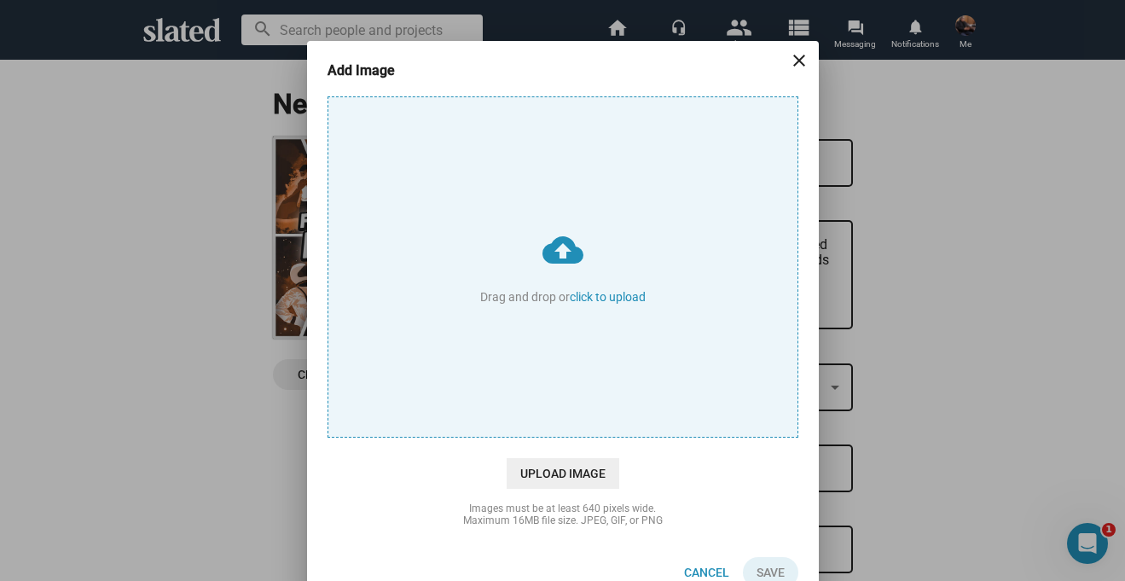
click at [651, 291] on input "cloud_upload Drag and drop or click to upload" at bounding box center [562, 266] width 469 height 339
type input "C:\fakepath\2x3 1400x2100 70x105 border black and charcoalBLURB.jpg"
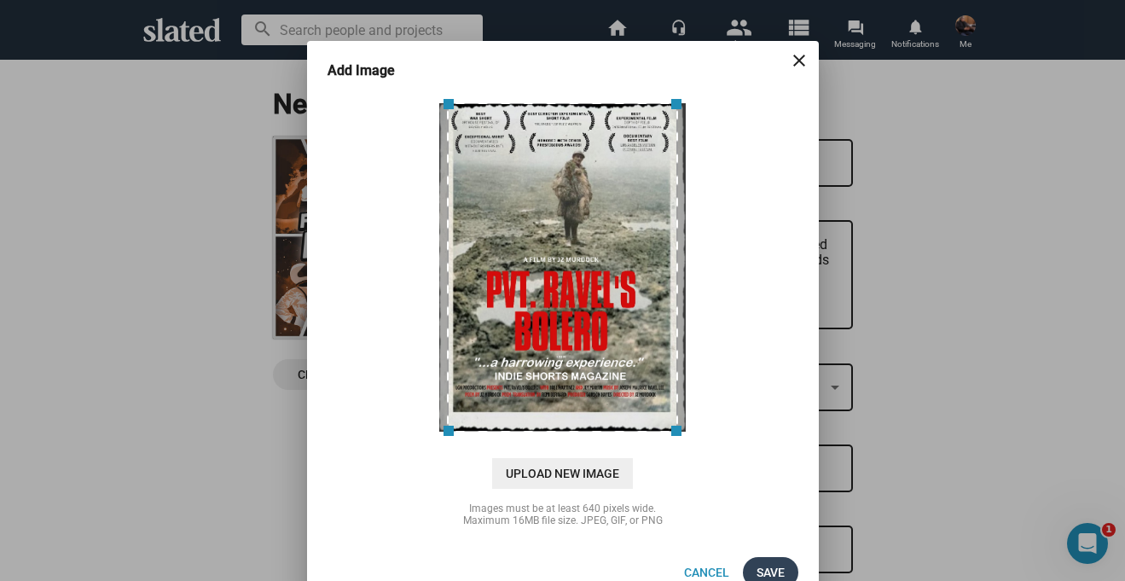
click at [761, 575] on span "Save" at bounding box center [770, 572] width 28 height 31
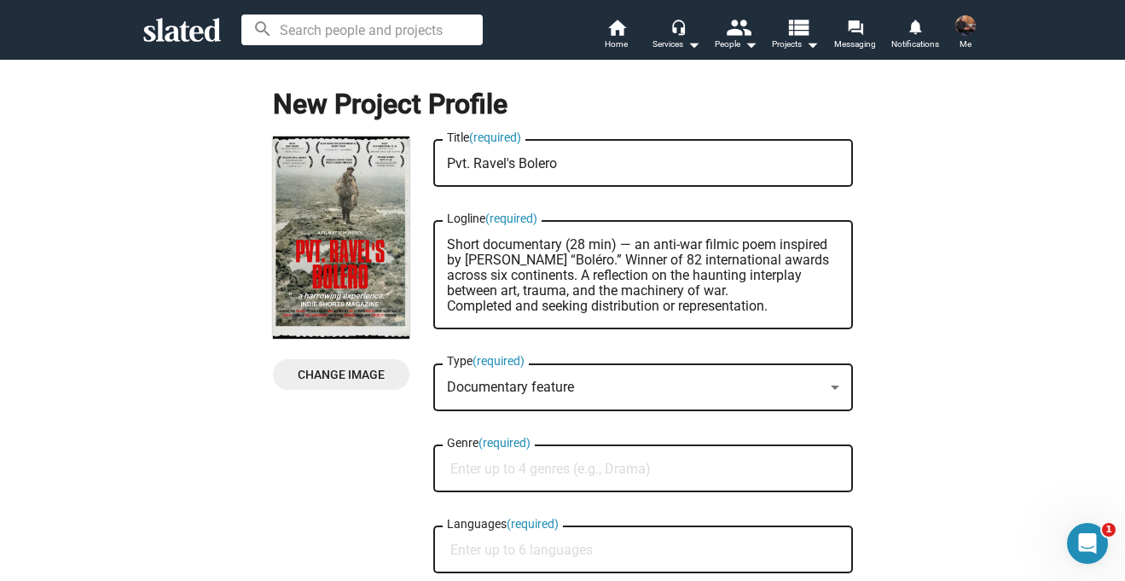
click at [0, 69] on html "Welcome! Slated uses cookies as described in our Cookie Policy , which includes…" at bounding box center [562, 290] width 1125 height 581
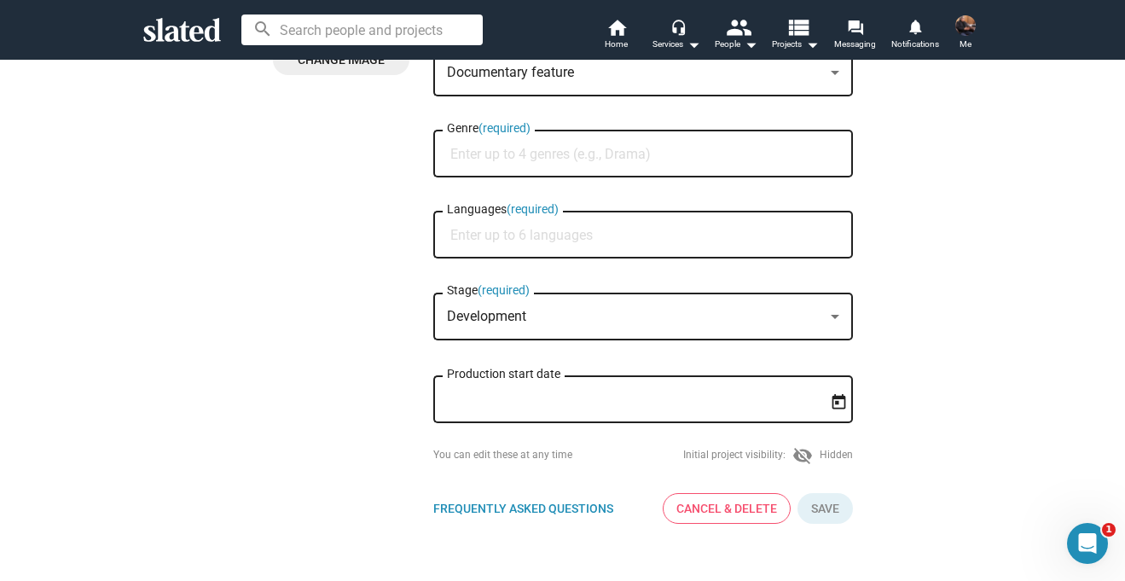
scroll to position [319, 0]
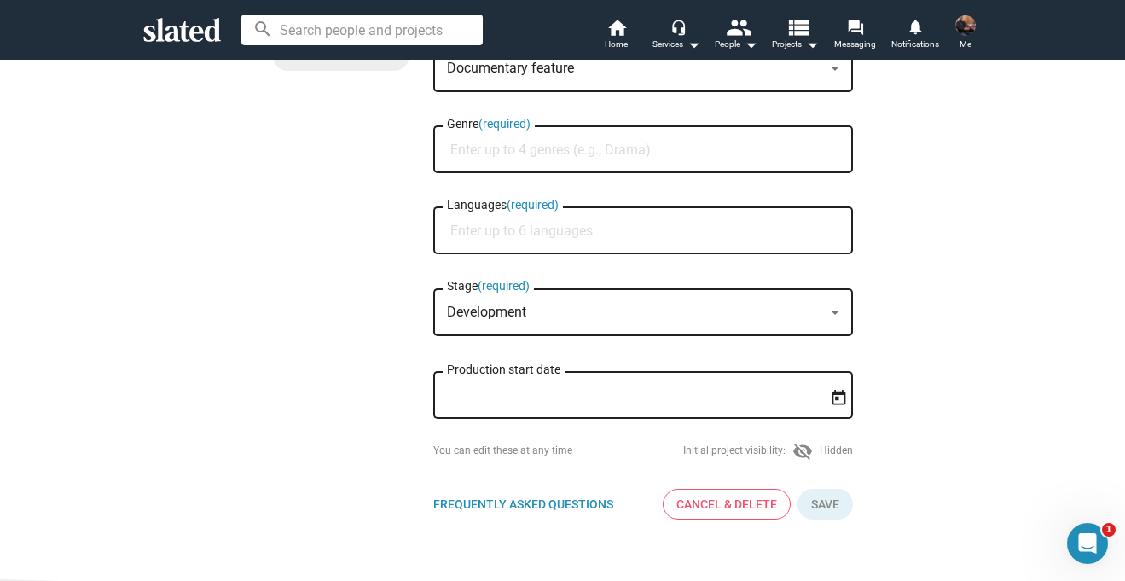
click at [477, 234] on input "Languages (required)" at bounding box center [646, 230] width 392 height 15
type input "French, English"
click at [504, 327] on div "Development Stage (required)" at bounding box center [643, 310] width 392 height 50
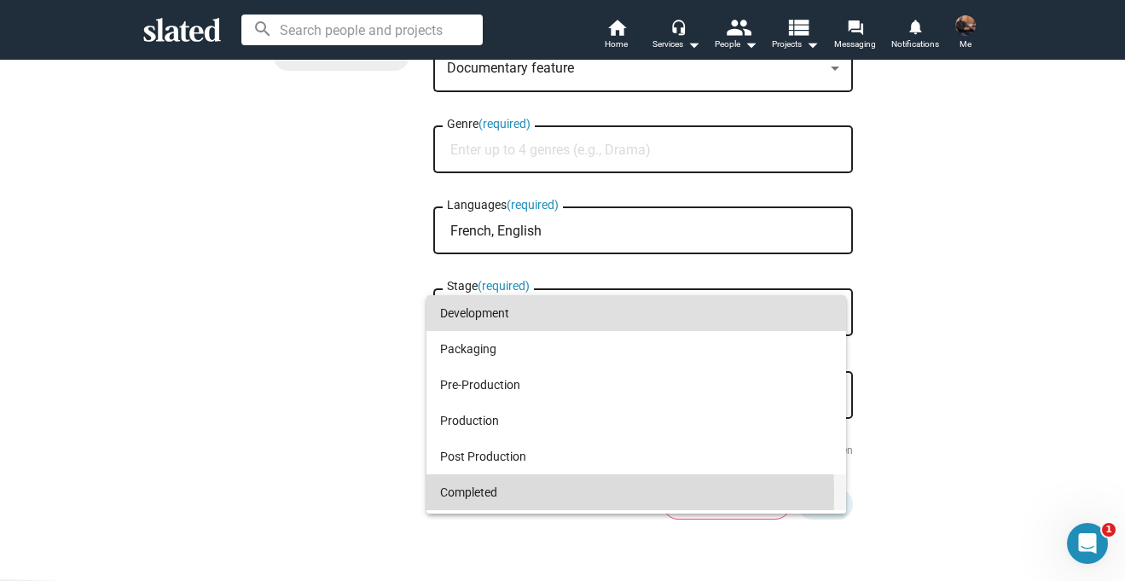
click at [488, 494] on span "Completed" at bounding box center [636, 492] width 392 height 36
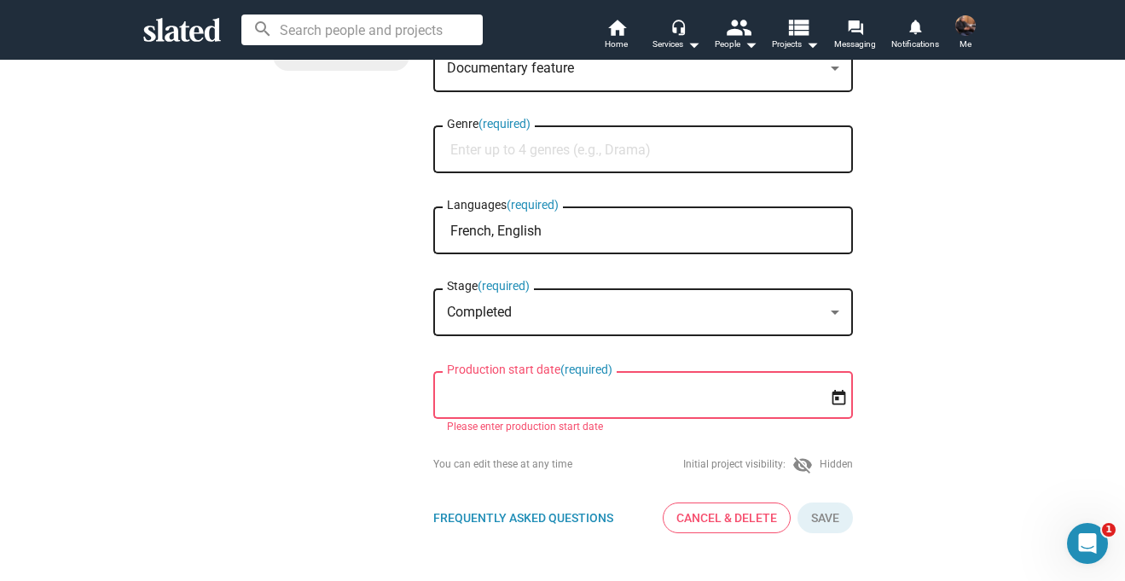
click at [491, 398] on input "Production start date (required)" at bounding box center [631, 395] width 368 height 15
type input "3/1/2021"
click at [836, 389] on icon "Open calendar" at bounding box center [839, 398] width 18 height 18
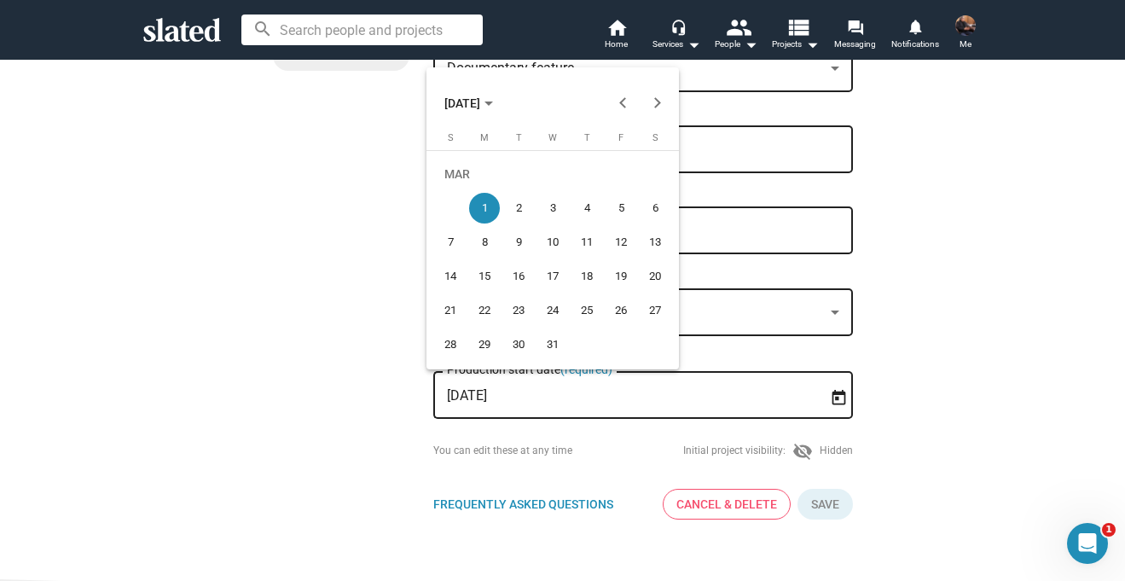
click at [280, 355] on div at bounding box center [562, 290] width 1125 height 581
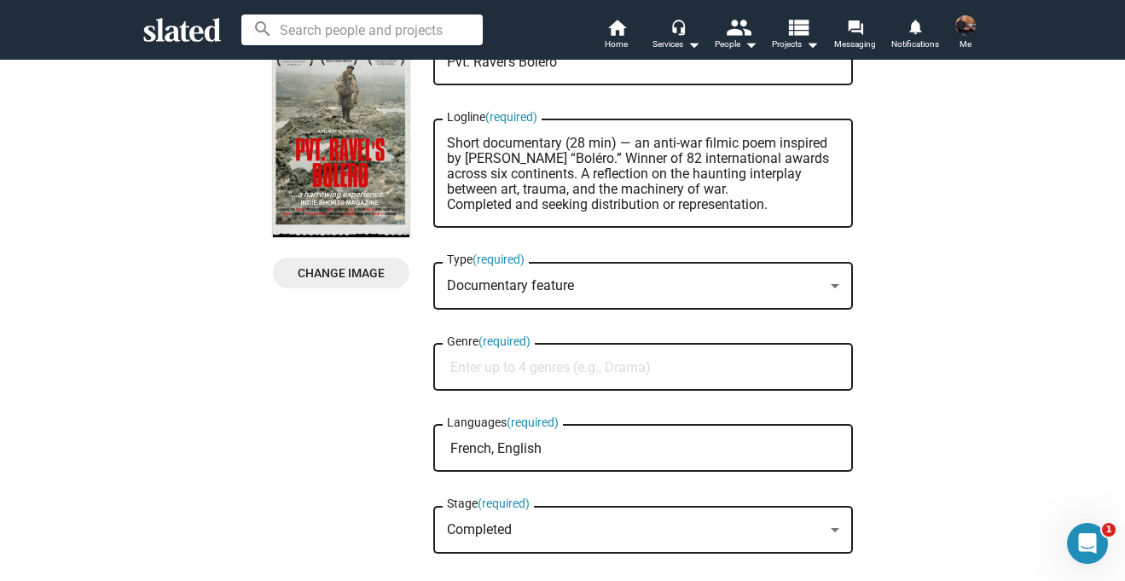
scroll to position [104, 0]
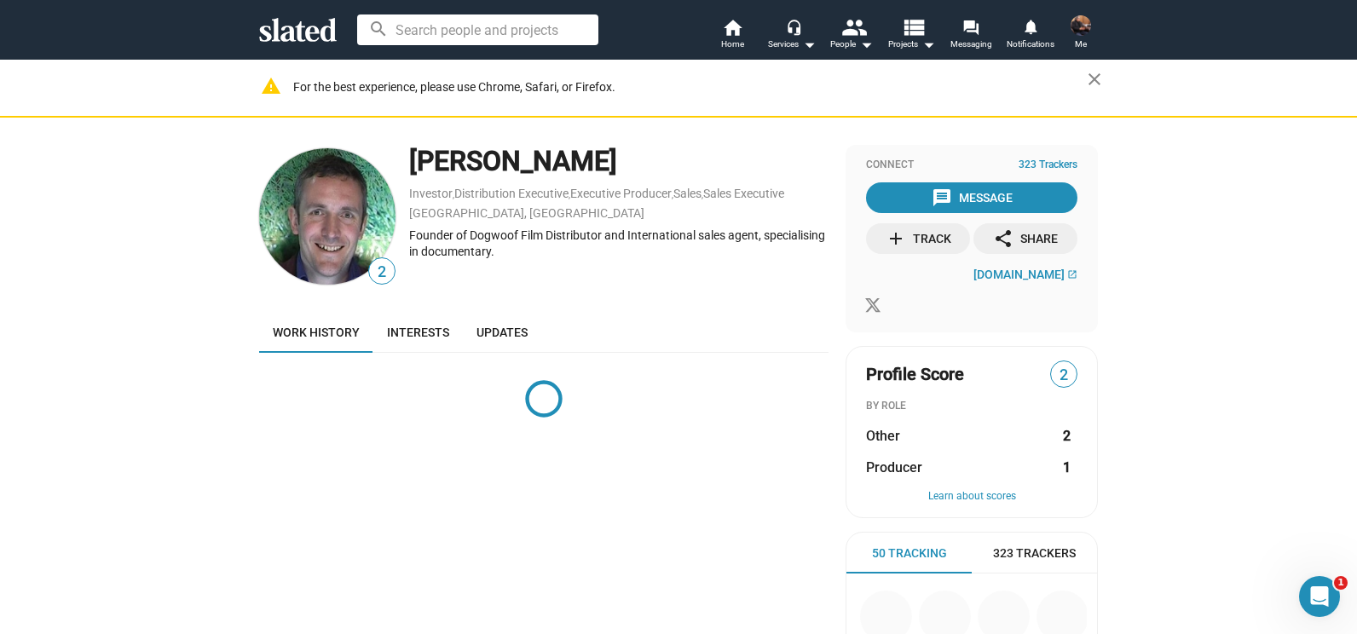
click at [501, 235] on div "Founder of Dogwoof Film Distributor and International sales agent, specialising…" at bounding box center [619, 244] width 420 height 32
click at [481, 234] on div "Founder of Dogwoof Film Distributor and International sales agent, specialising…" at bounding box center [619, 244] width 420 height 32
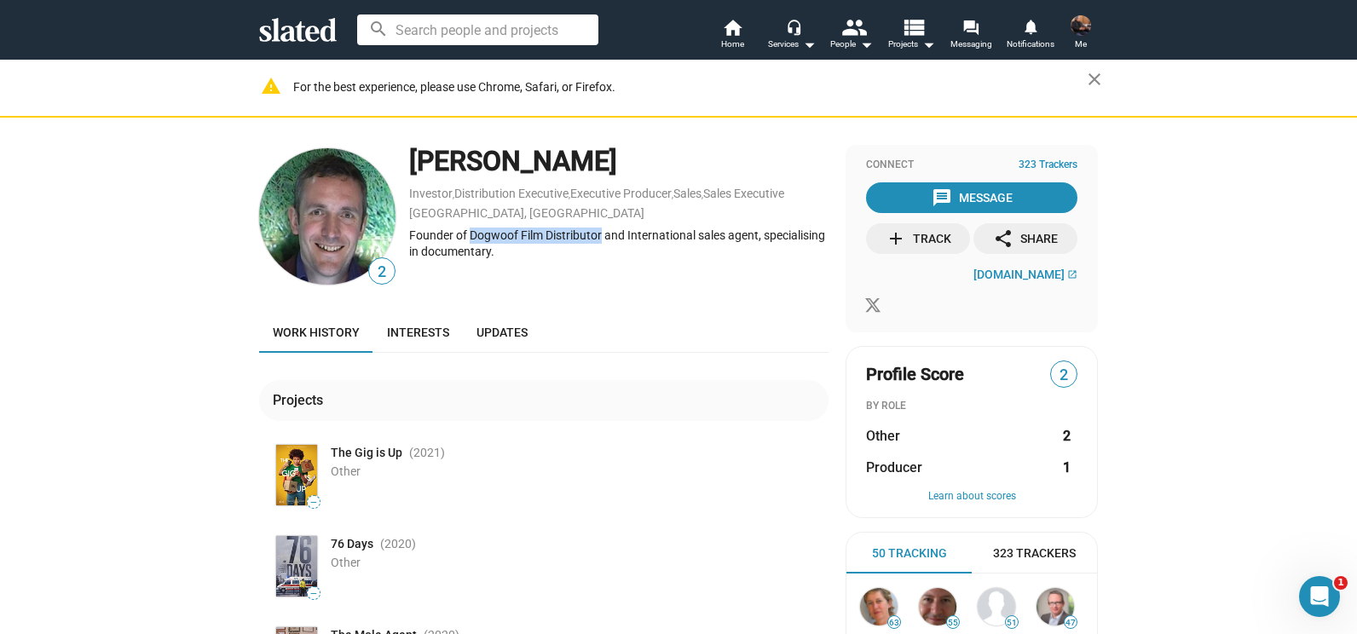
drag, startPoint x: 481, startPoint y: 234, endPoint x: 563, endPoint y: 235, distance: 81.9
click at [563, 235] on div "Founder of Dogwoof Film Distributor and International sales agent, specialising…" at bounding box center [619, 244] width 420 height 32
copy div "Dogwoof Film Distributor"
click at [531, 256] on div "Founder of Dogwoof Film Distributor and International sales agent, specialising…" at bounding box center [619, 244] width 420 height 32
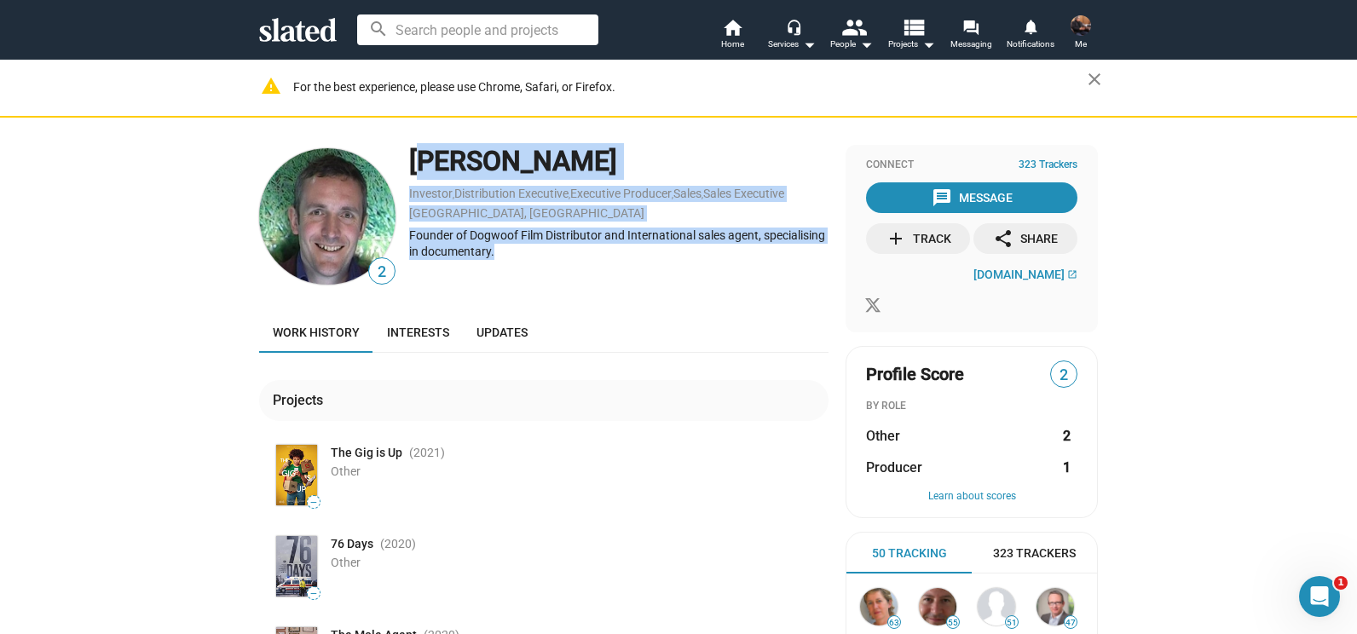
drag, startPoint x: 531, startPoint y: 256, endPoint x: 416, endPoint y: 153, distance: 154.0
click at [416, 153] on div "[PERSON_NAME] Investor , Distribution Executive , Executive Producer , Sales , …" at bounding box center [619, 216] width 420 height 143
copy div "[PERSON_NAME] Investor , Distribution Executive , Executive Producer , Sales , …"
